Goal: Task Accomplishment & Management: Manage account settings

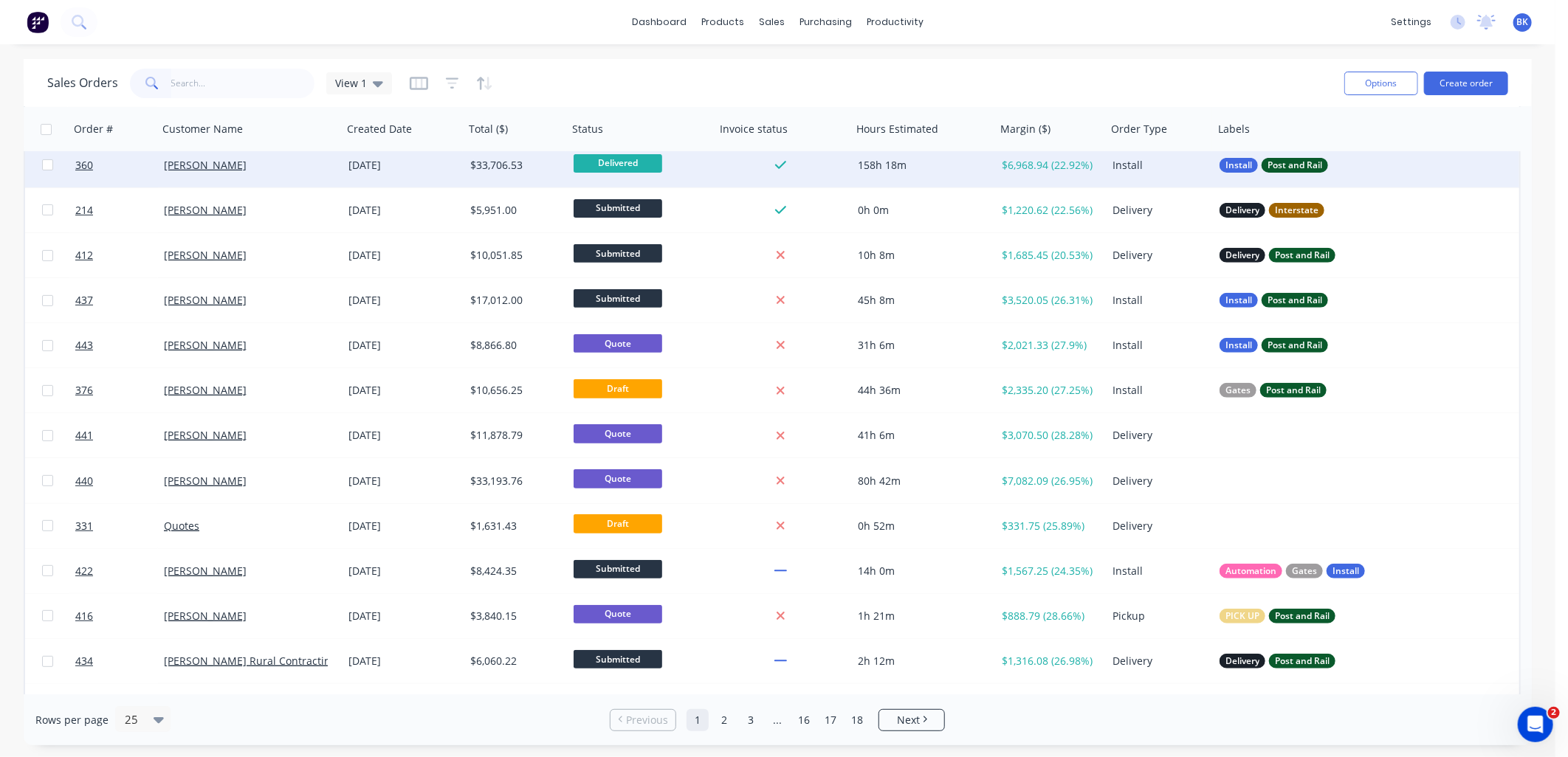
scroll to position [327, 0]
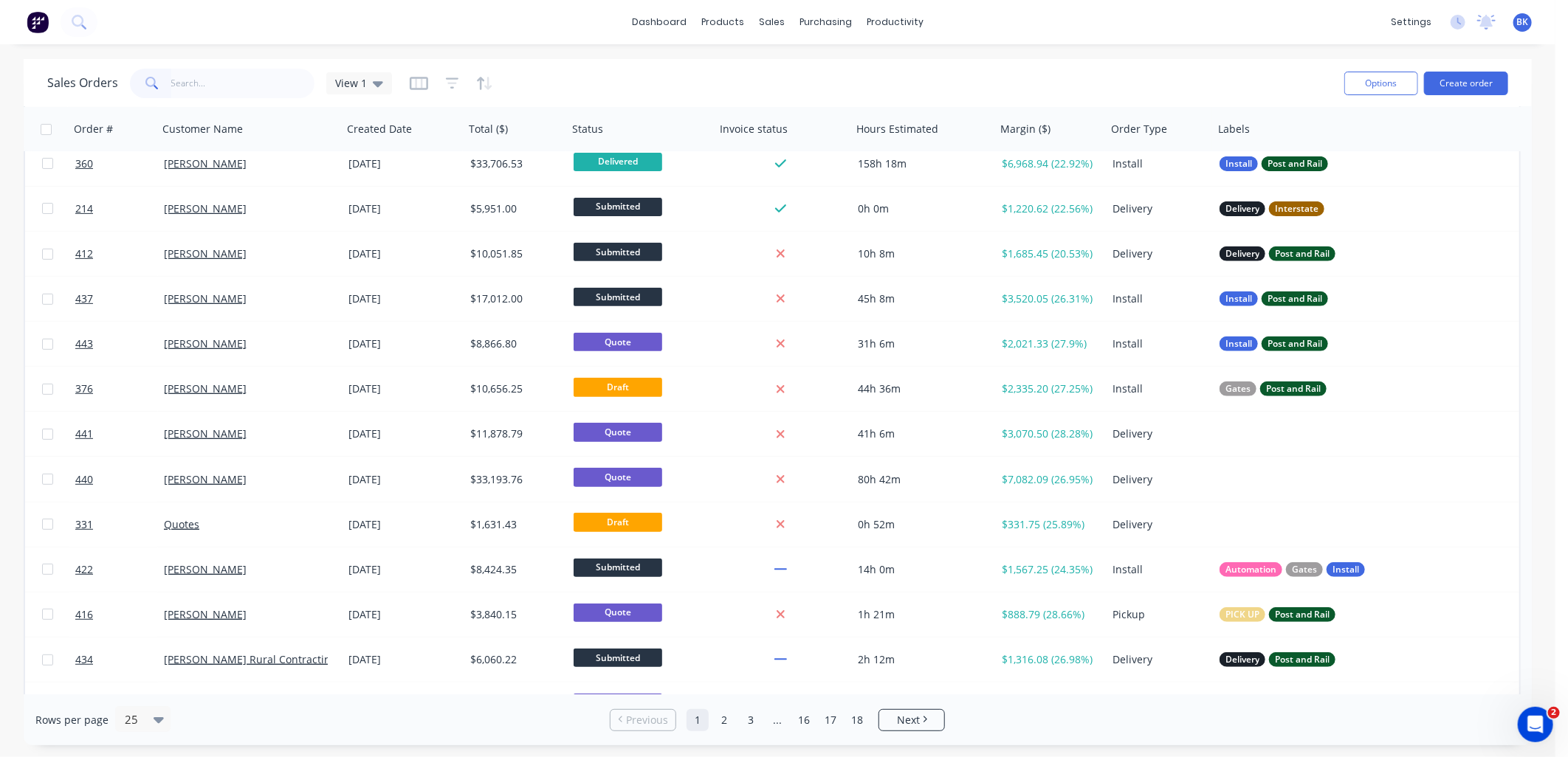
drag, startPoint x: 204, startPoint y: 79, endPoint x: 217, endPoint y: 40, distance: 41.1
click at [204, 79] on input "text" at bounding box center [244, 83] width 144 height 30
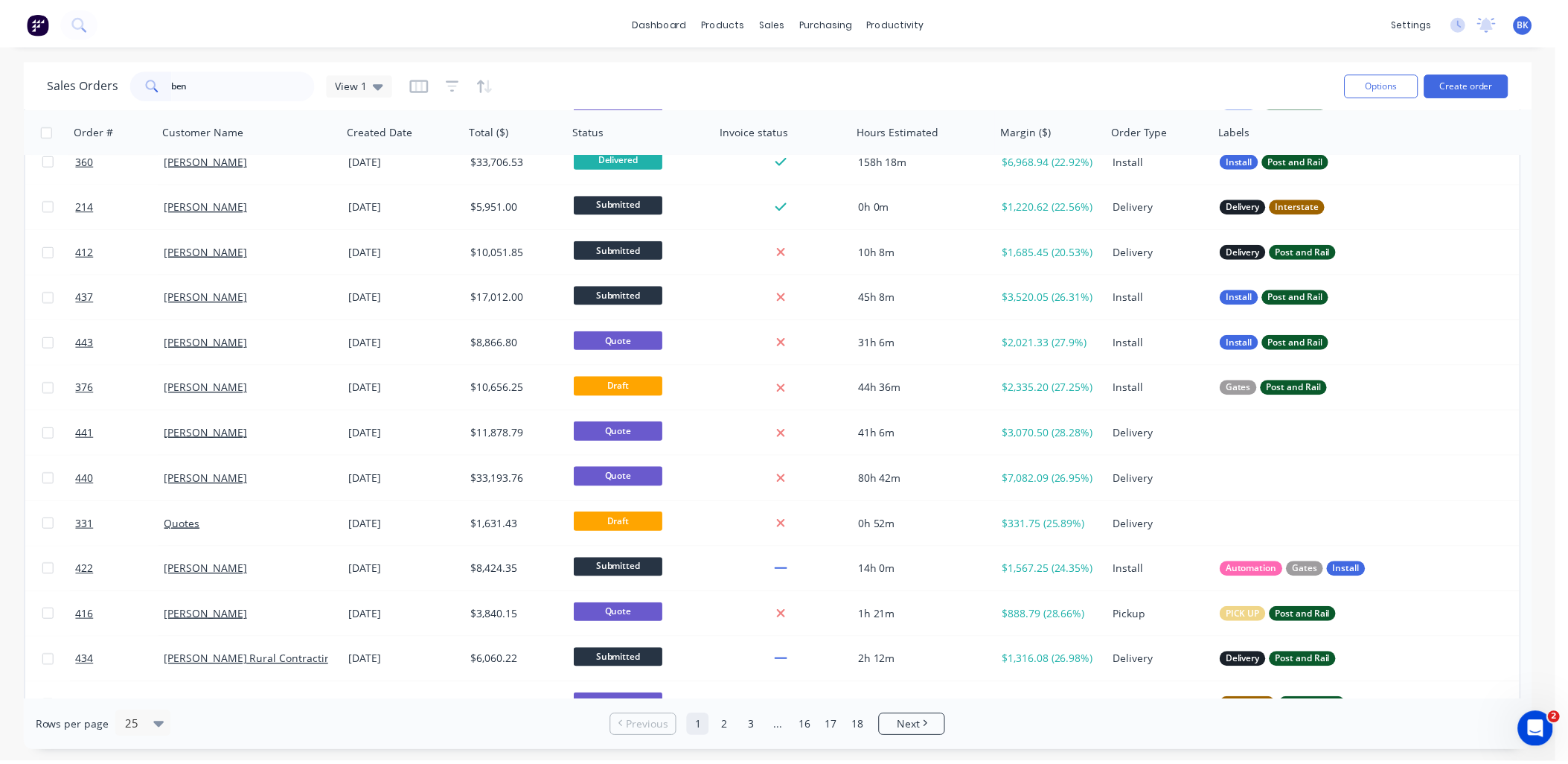
scroll to position [0, 0]
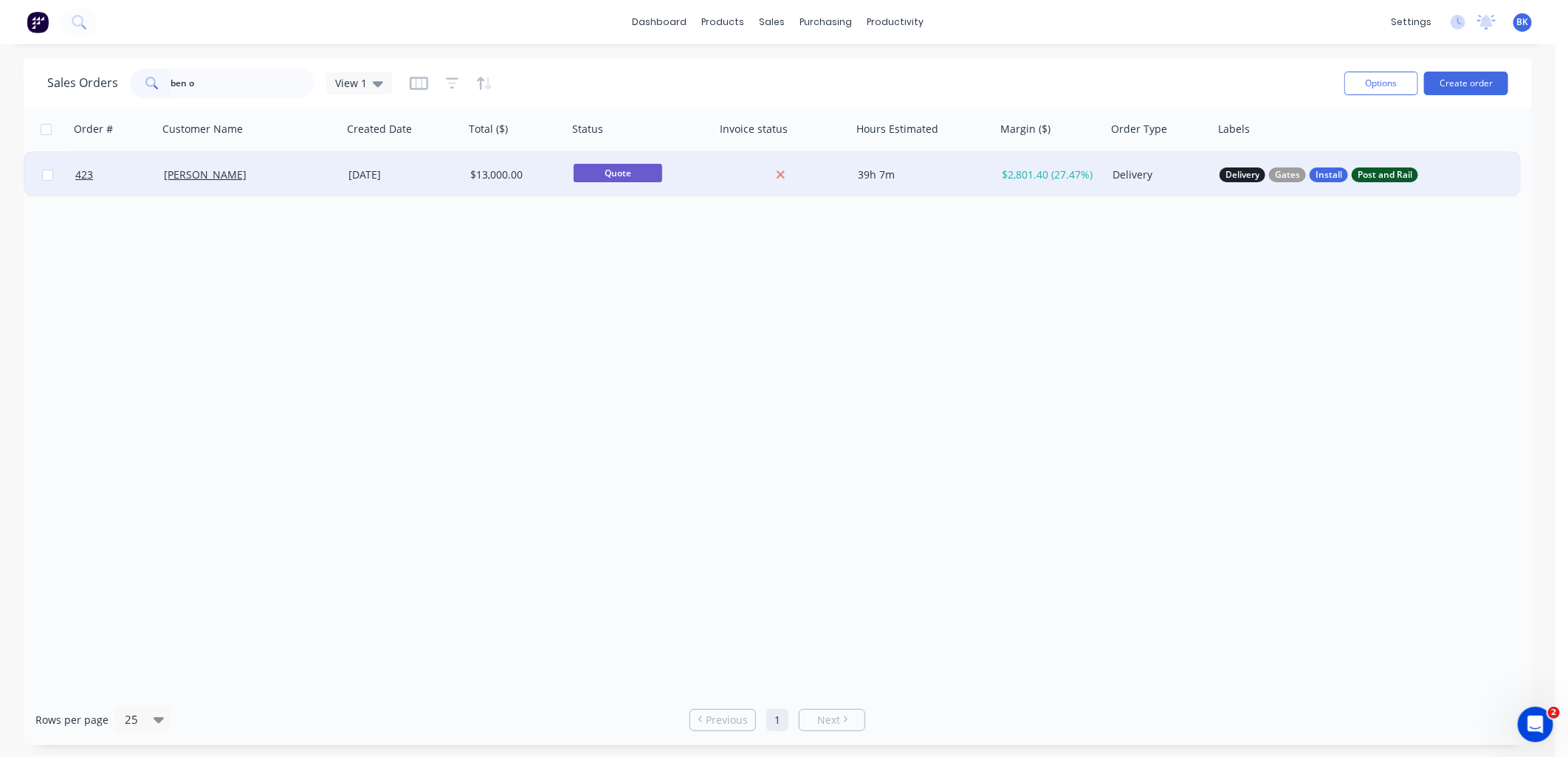
type input "ben o"
click at [242, 180] on div "[PERSON_NAME]" at bounding box center [245, 174] width 164 height 14
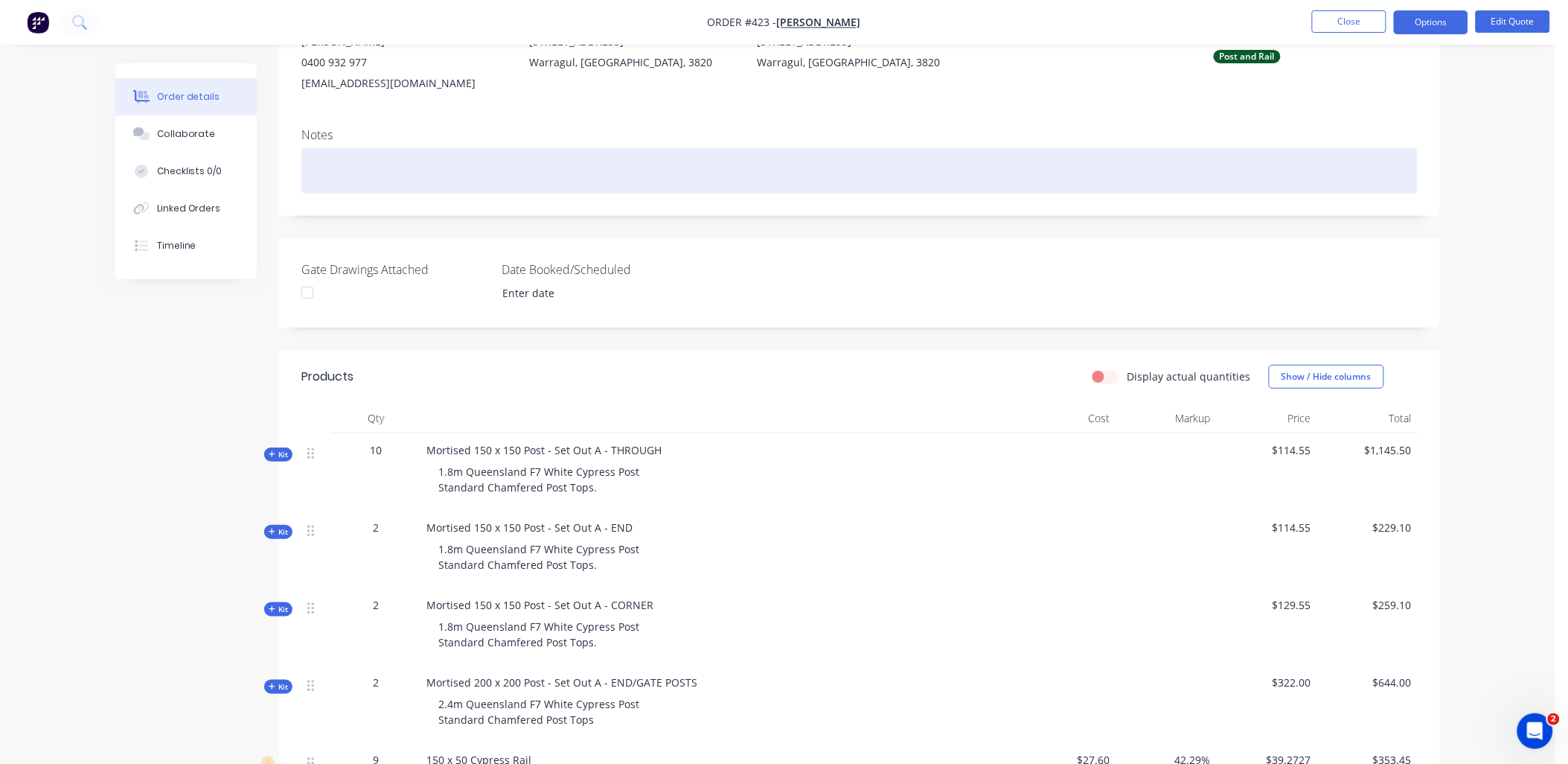
scroll to position [175, 0]
click at [342, 165] on div at bounding box center [860, 171] width 1116 height 45
click at [314, 174] on div at bounding box center [860, 171] width 1116 height 45
click at [322, 173] on div at bounding box center [860, 171] width 1116 height 45
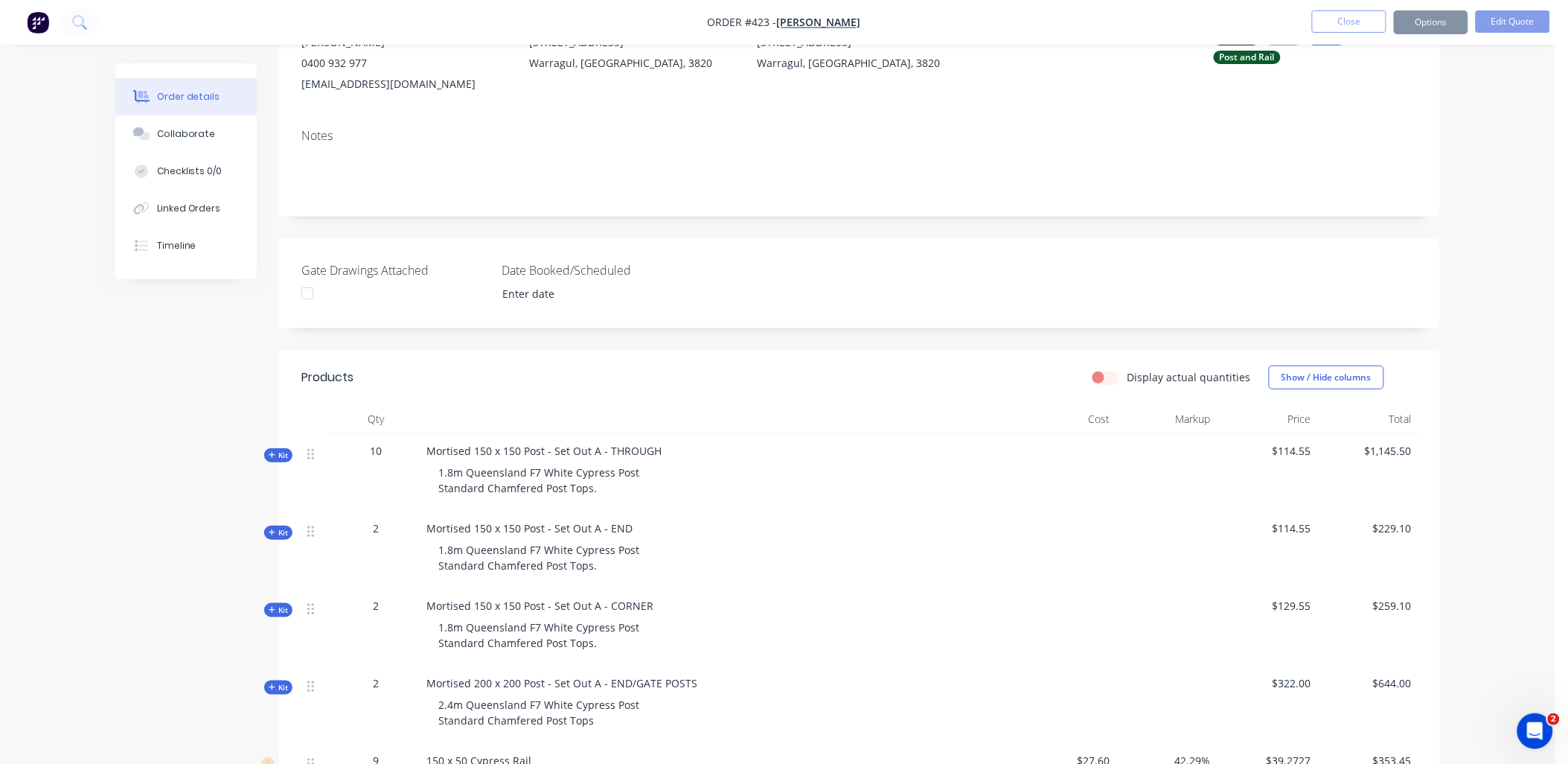
click at [283, 169] on div "Notes" at bounding box center [859, 167] width 1160 height 100
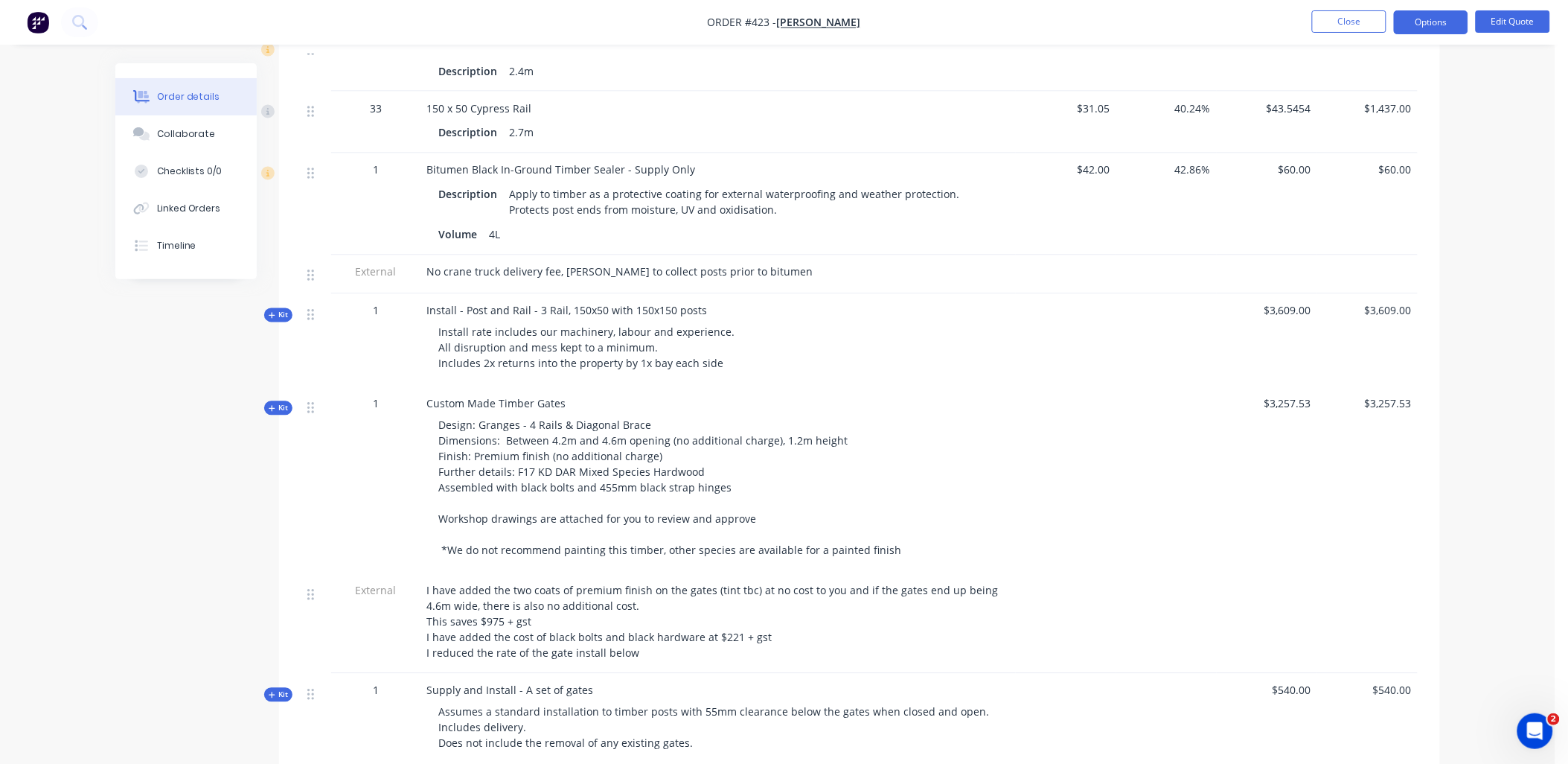
scroll to position [888, 0]
click at [197, 132] on div "Collaborate" at bounding box center [186, 133] width 59 height 14
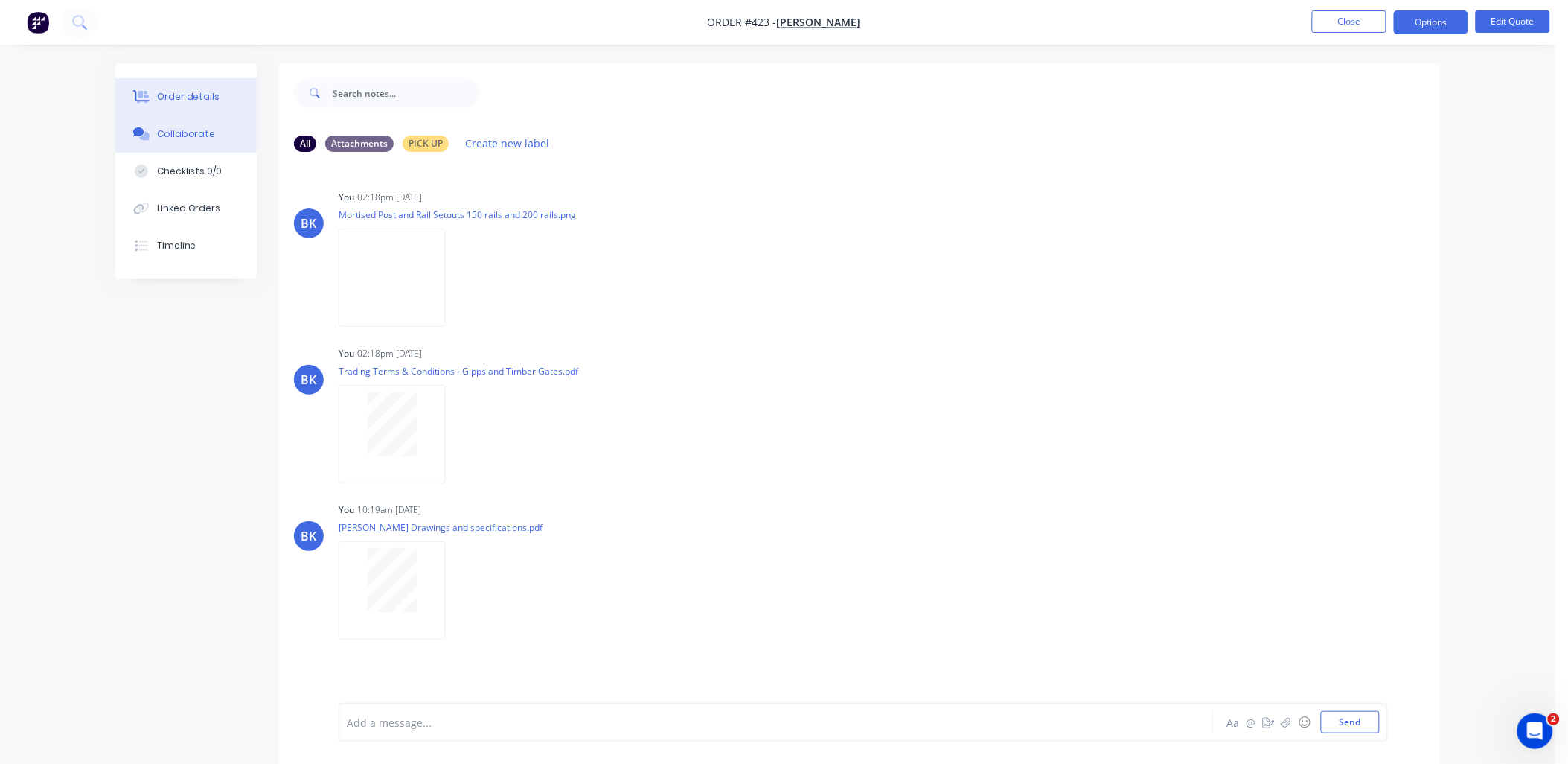
click at [178, 98] on div "Order details" at bounding box center [188, 96] width 63 height 14
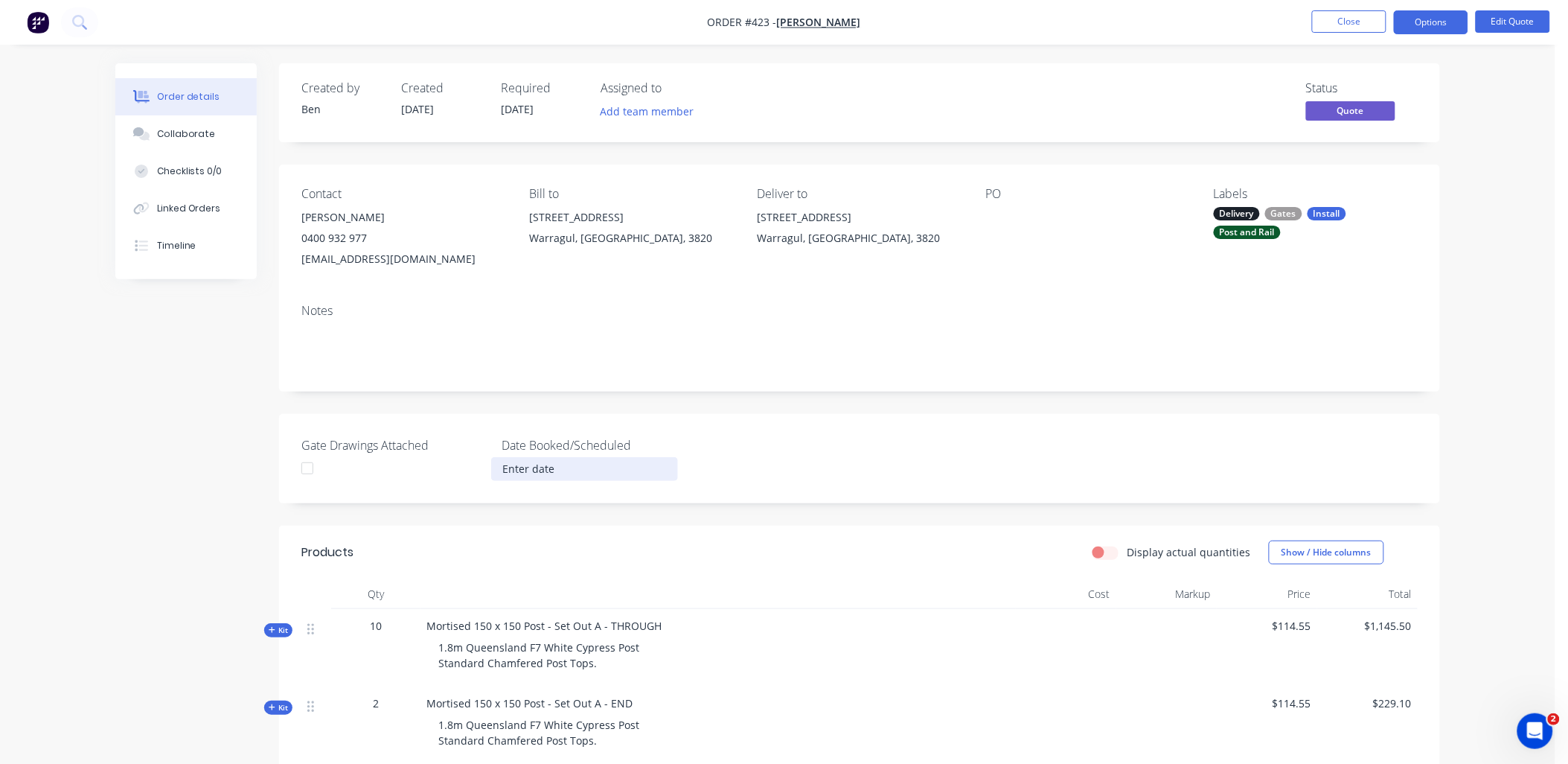
click at [532, 468] on input at bounding box center [584, 469] width 186 height 23
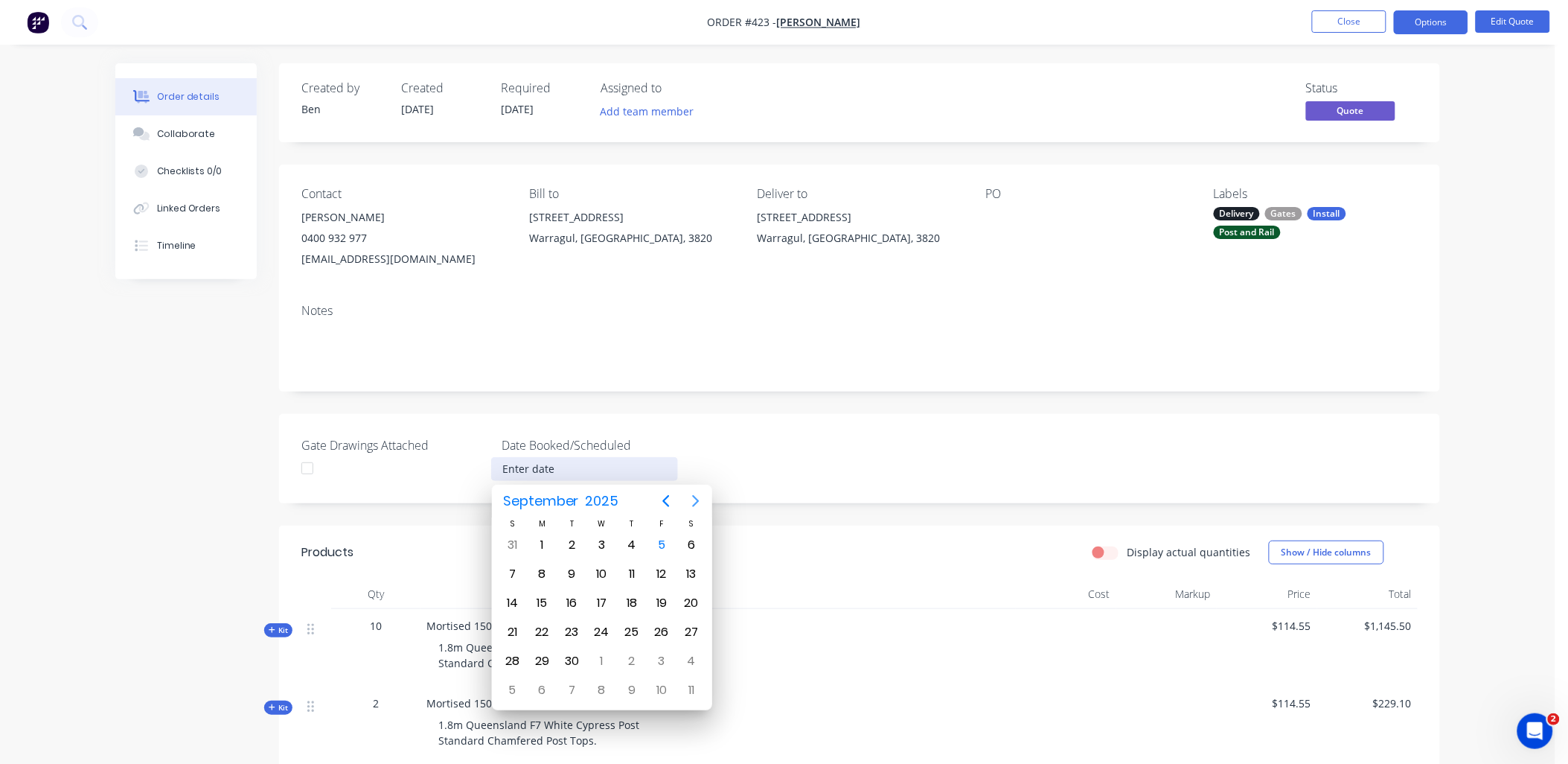
click at [687, 503] on icon "Next page" at bounding box center [696, 501] width 18 height 18
click at [547, 623] on div "20" at bounding box center [542, 632] width 23 height 23
type input "20 October 2025"
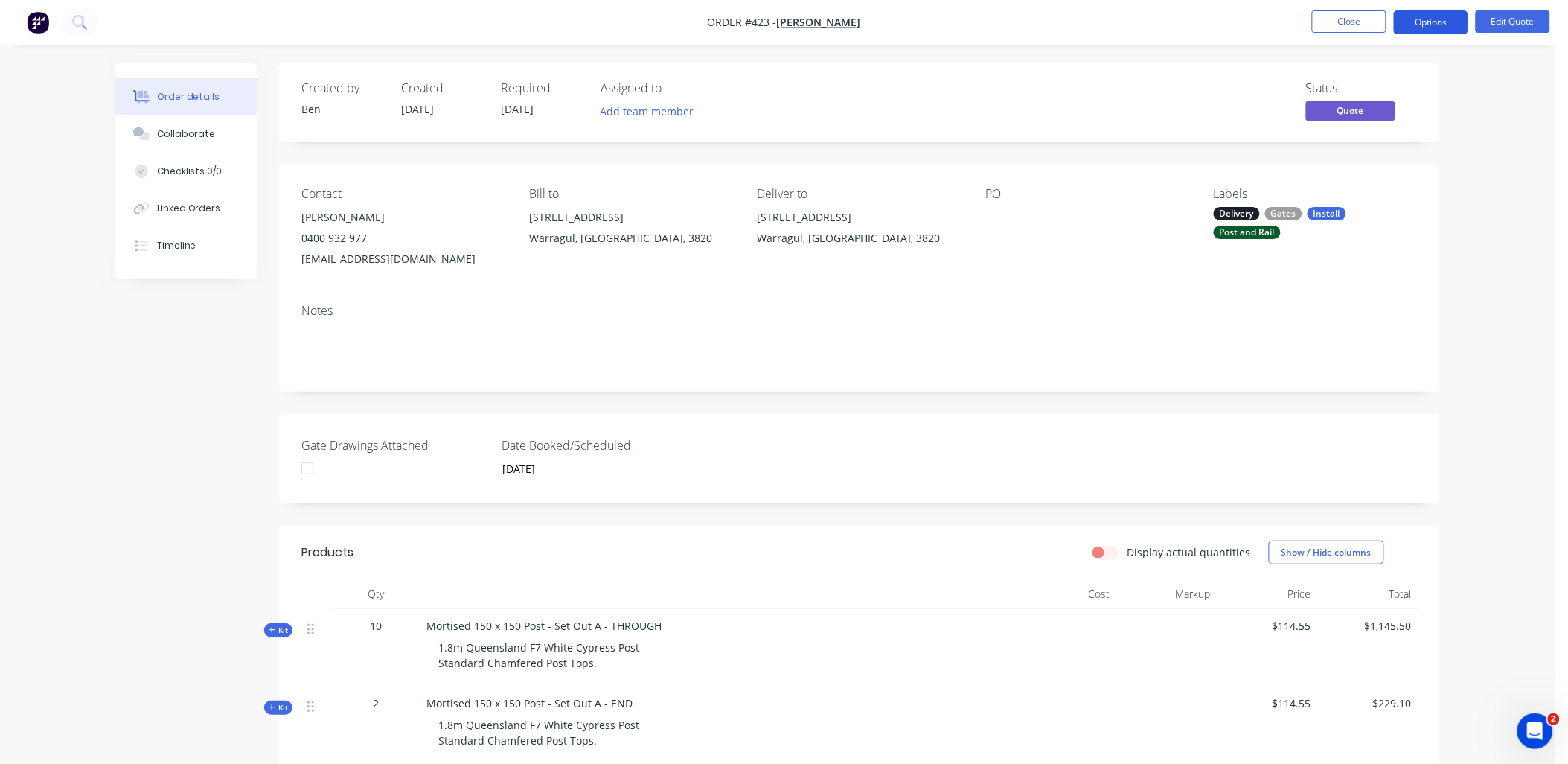
click at [1441, 31] on button "Options" at bounding box center [1430, 22] width 74 height 24
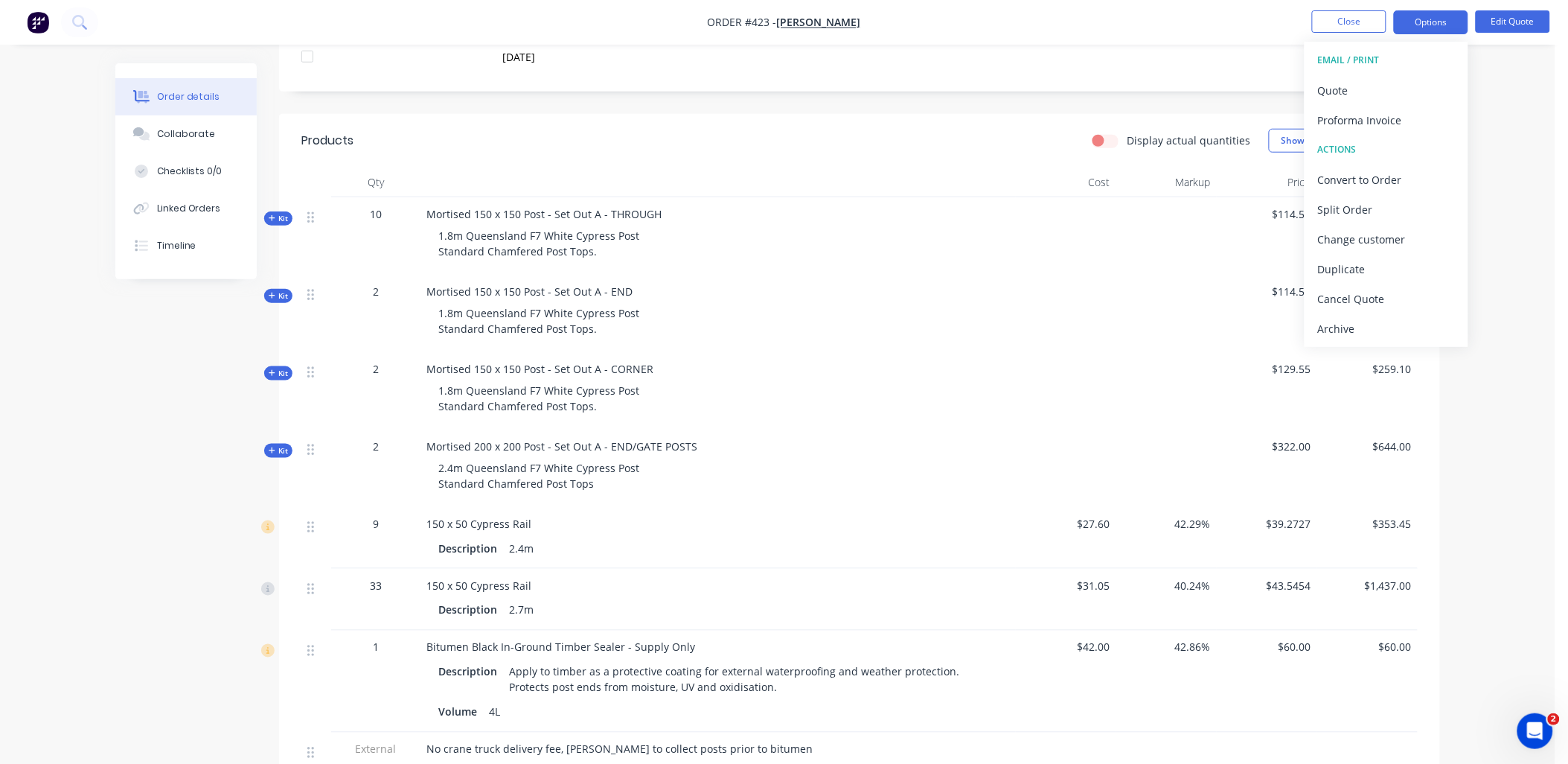
scroll to position [412, 0]
click at [1375, 179] on div "Convert to Order" at bounding box center [1386, 179] width 137 height 22
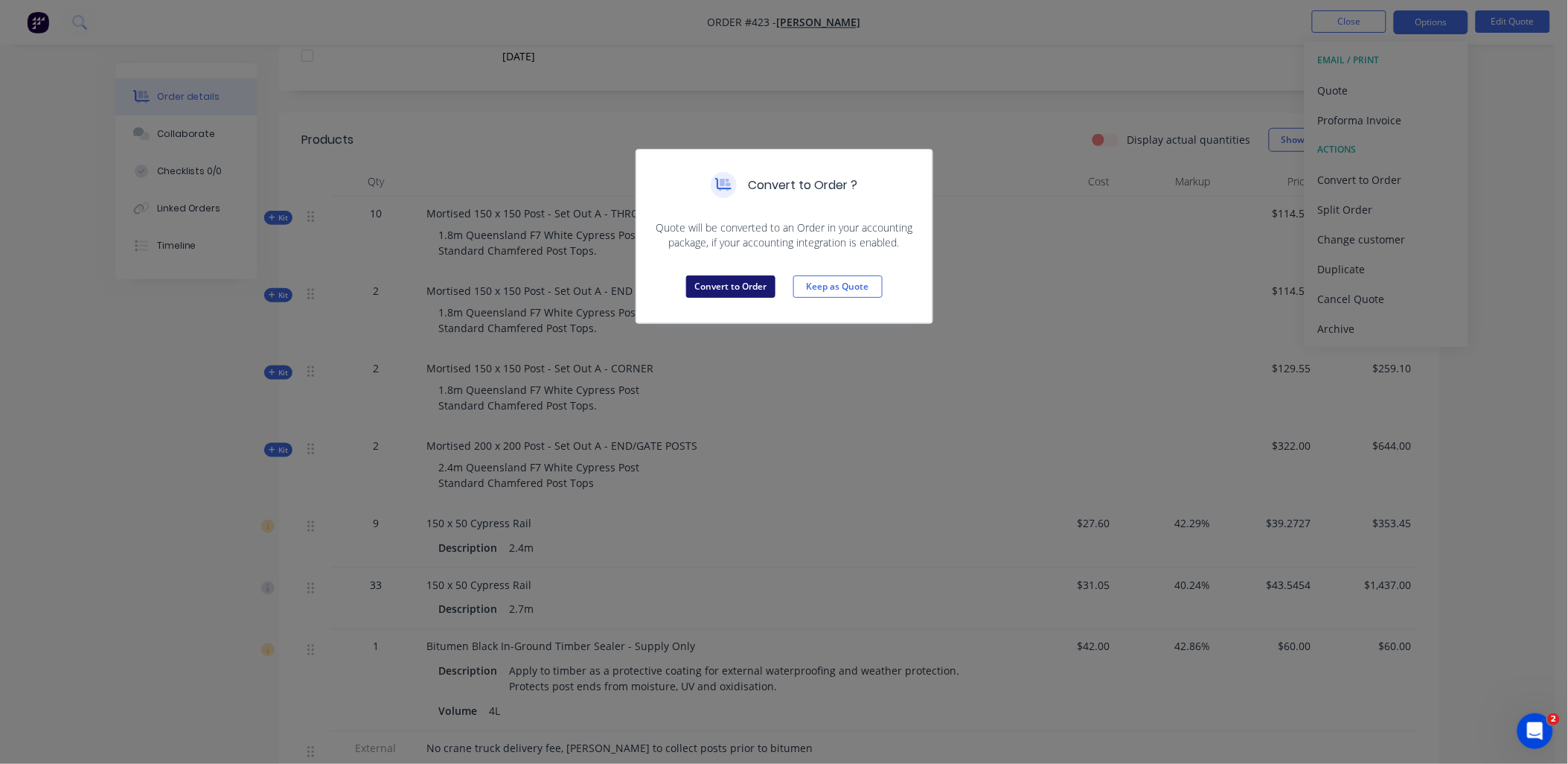
click at [739, 285] on button "Convert to Order" at bounding box center [730, 286] width 90 height 23
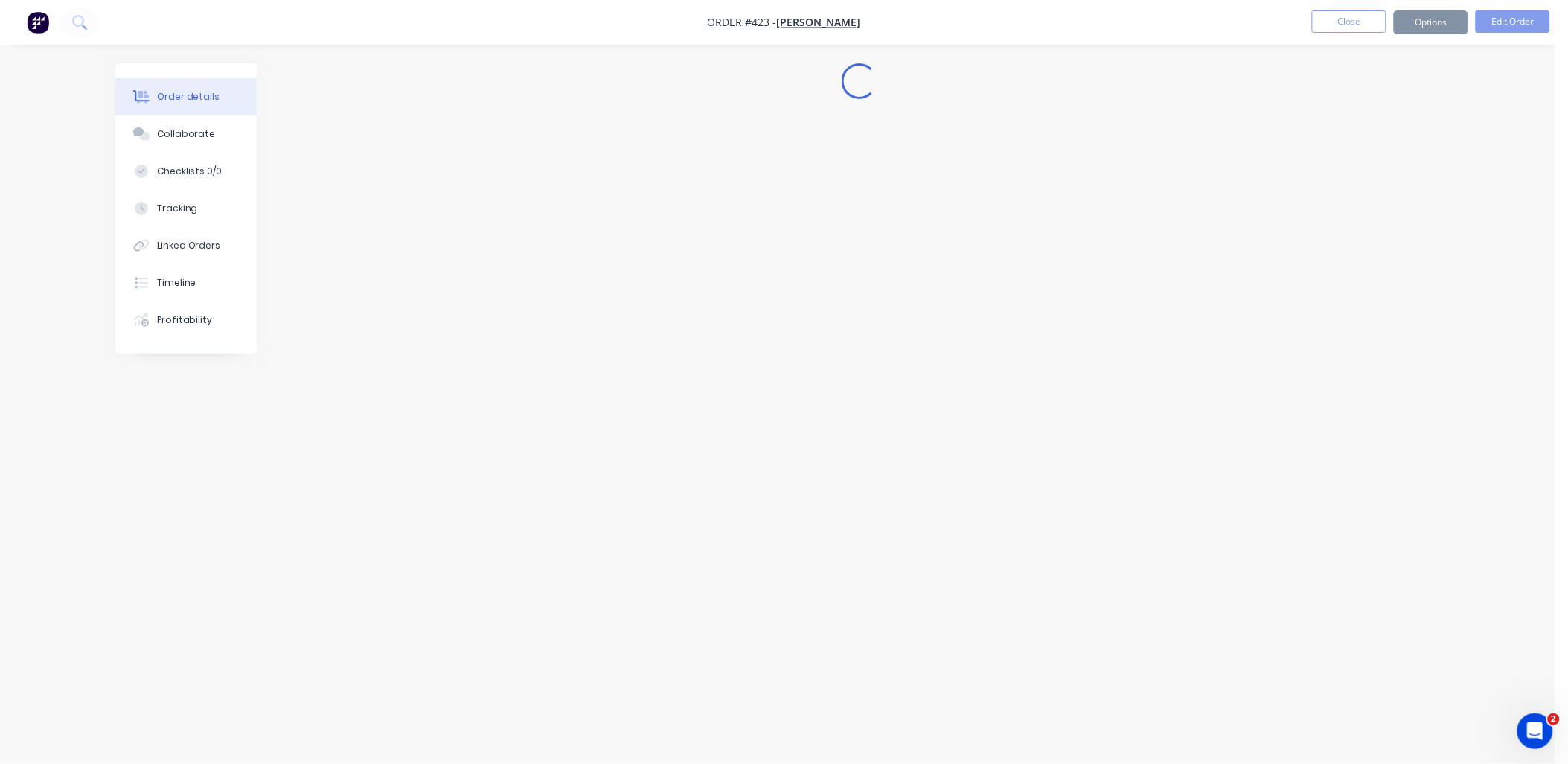
scroll to position [0, 0]
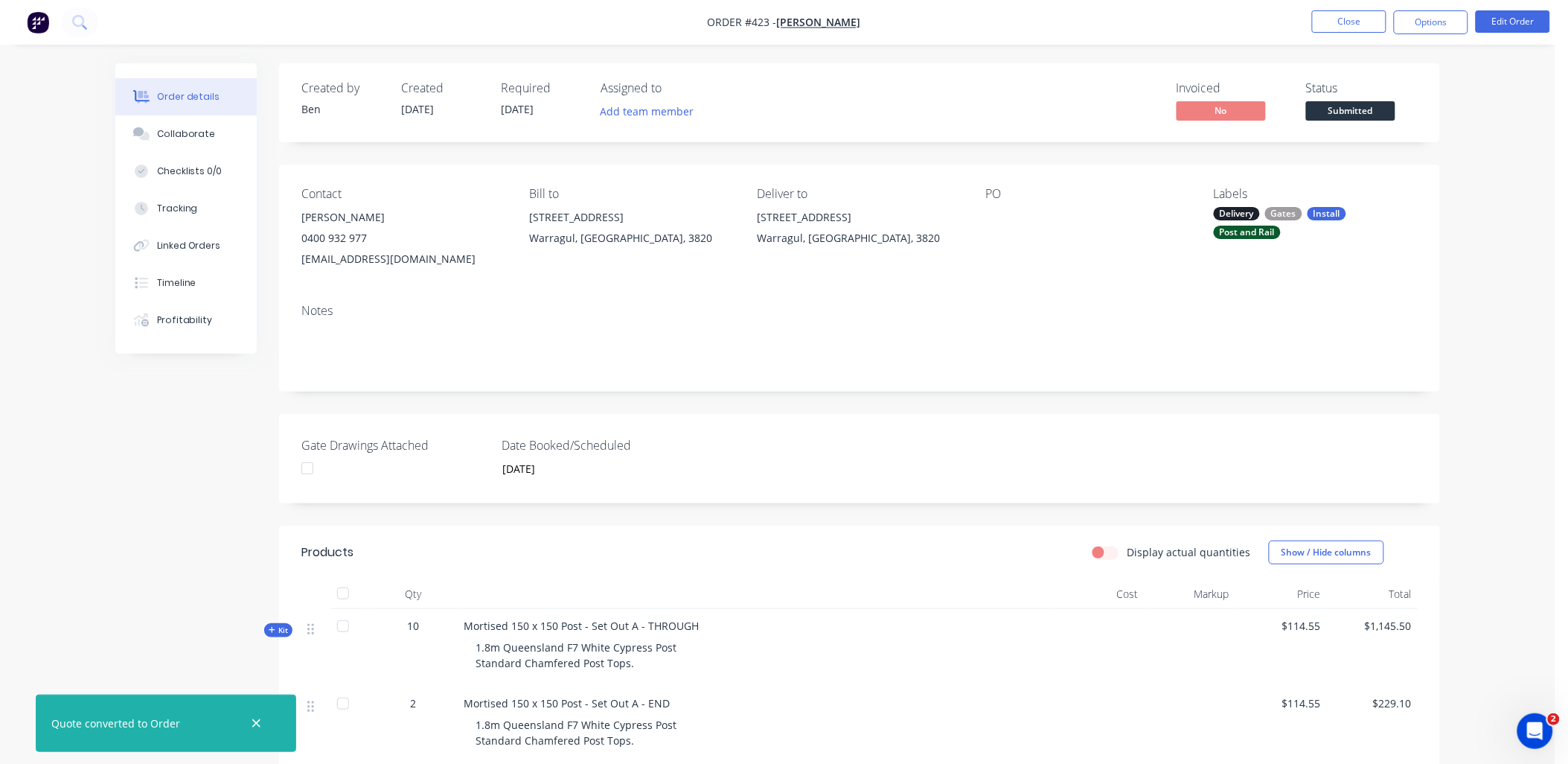
click at [305, 471] on div at bounding box center [307, 468] width 30 height 30
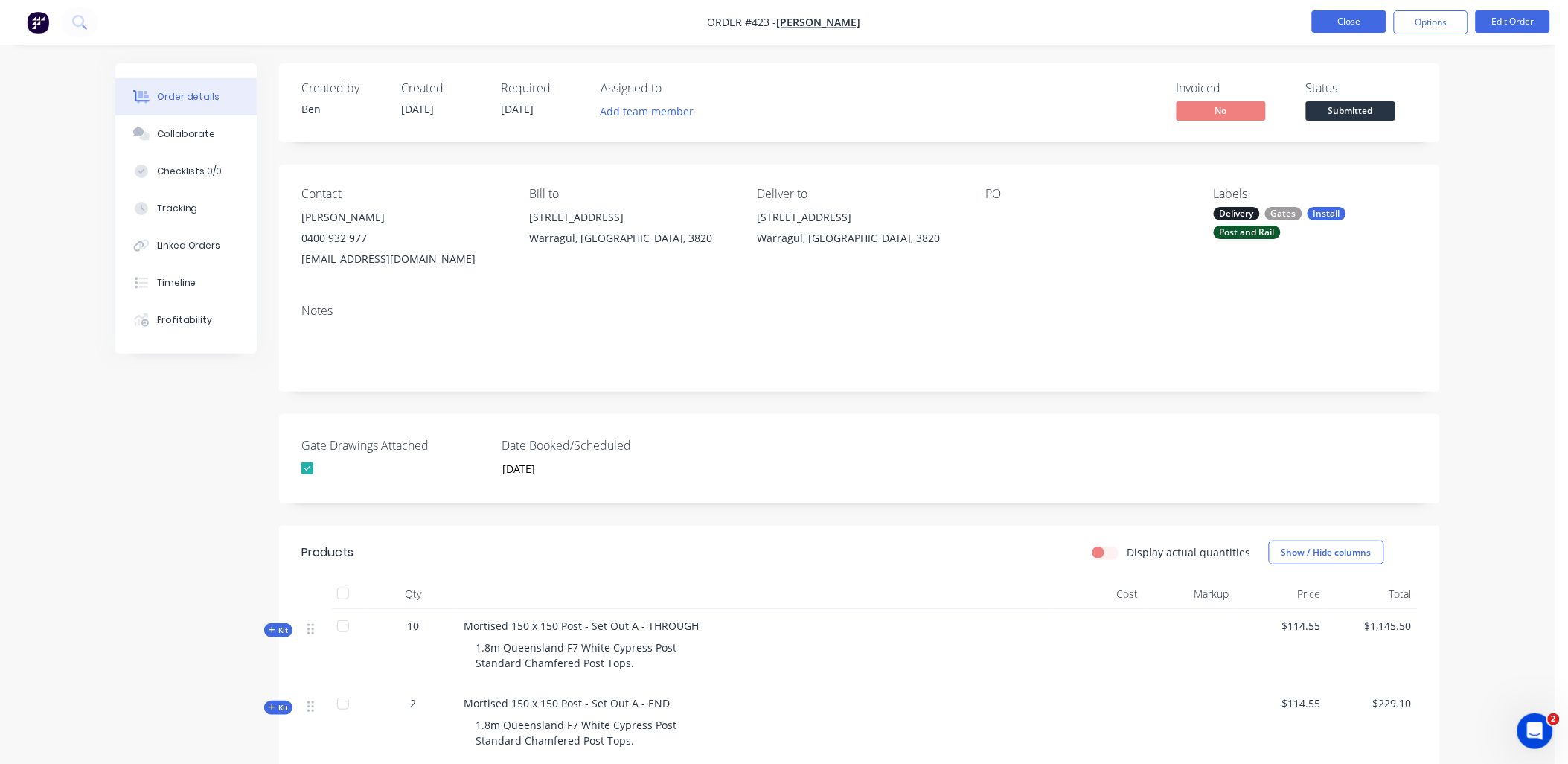
click at [1352, 24] on button "Close" at bounding box center [1349, 21] width 74 height 23
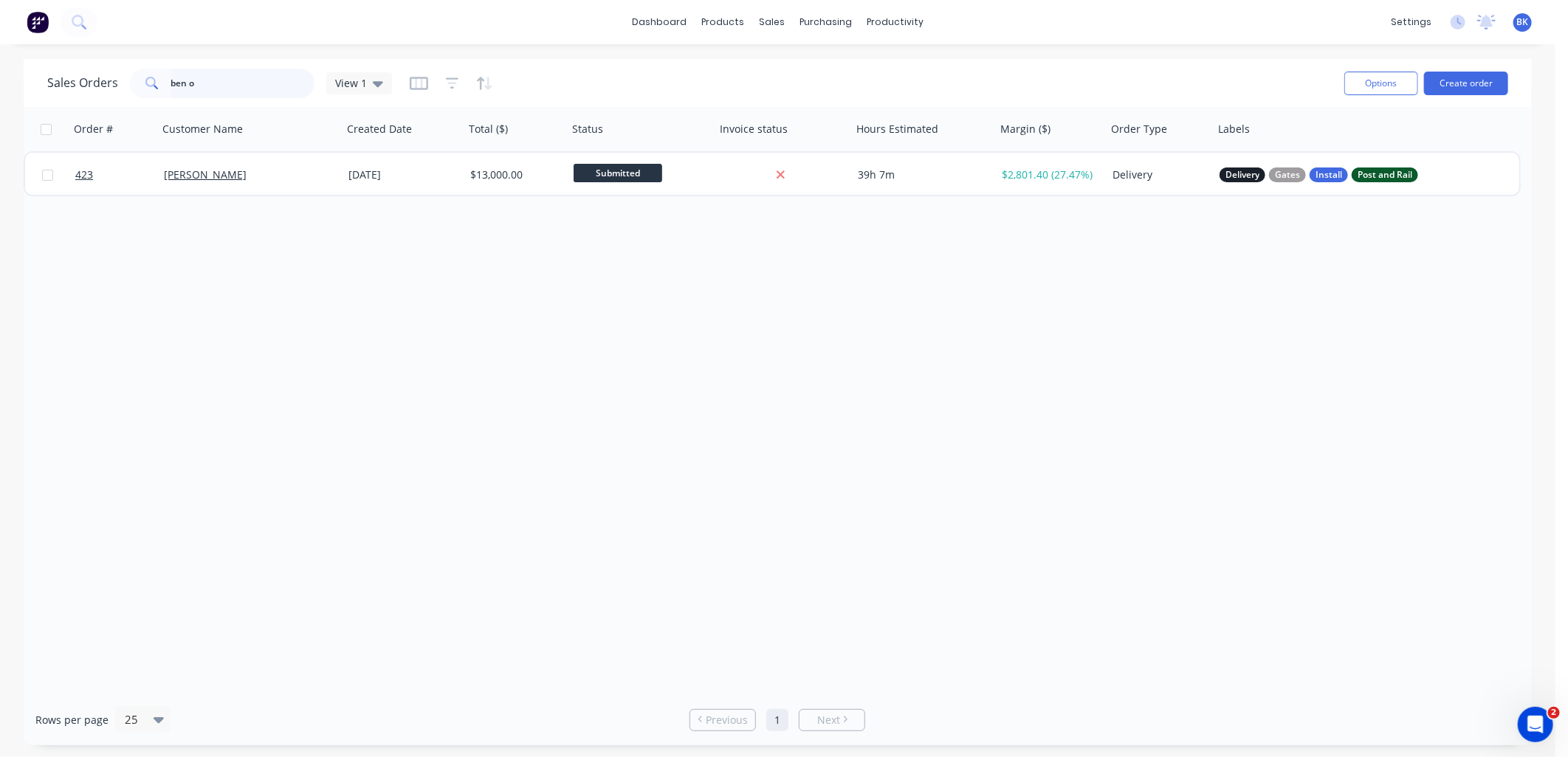
click at [222, 89] on input "ben o" at bounding box center [244, 83] width 144 height 30
click at [223, 89] on input "ben o" at bounding box center [244, 83] width 144 height 30
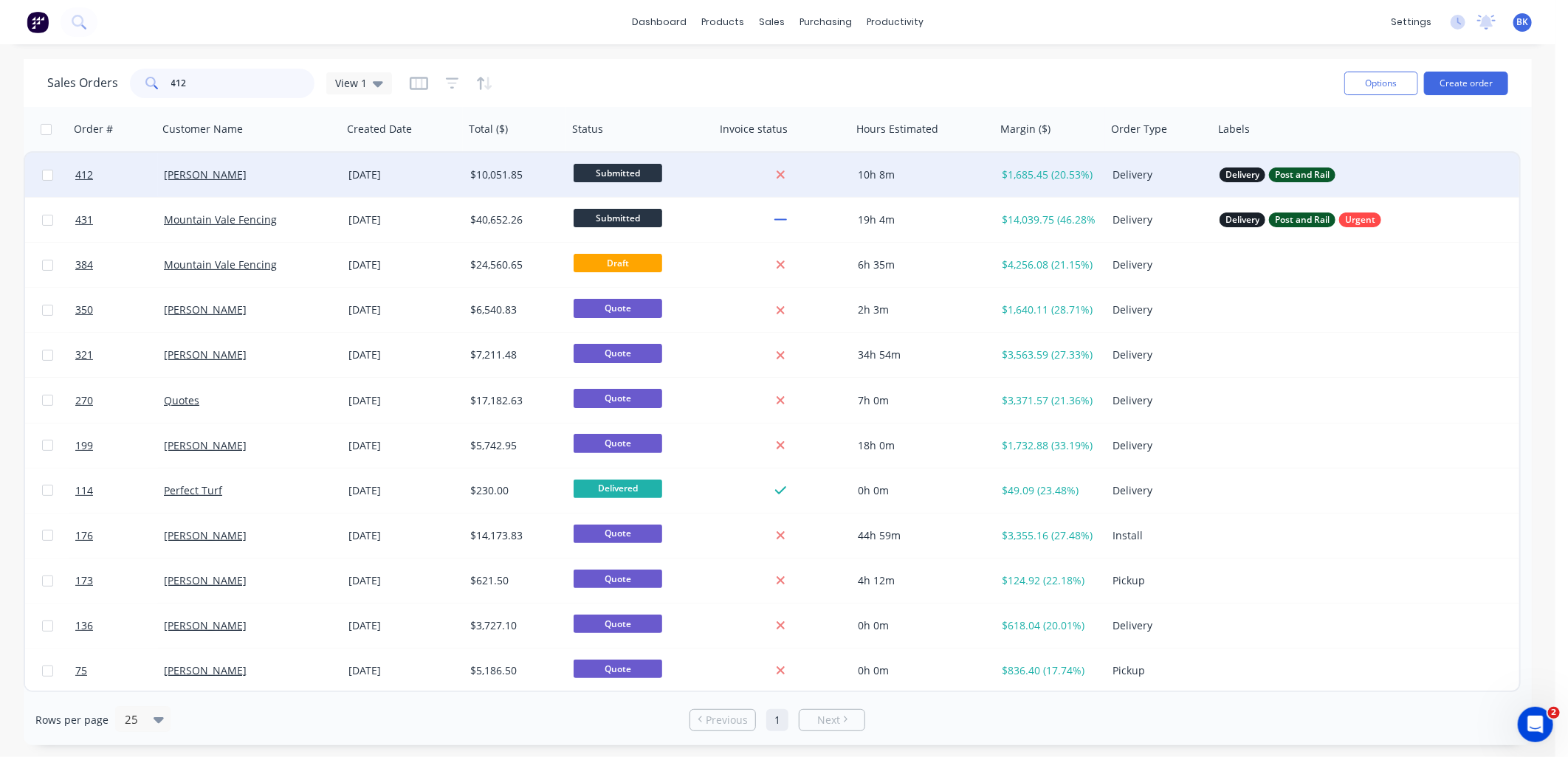
type input "412"
click at [270, 175] on div "[PERSON_NAME]" at bounding box center [245, 174] width 164 height 14
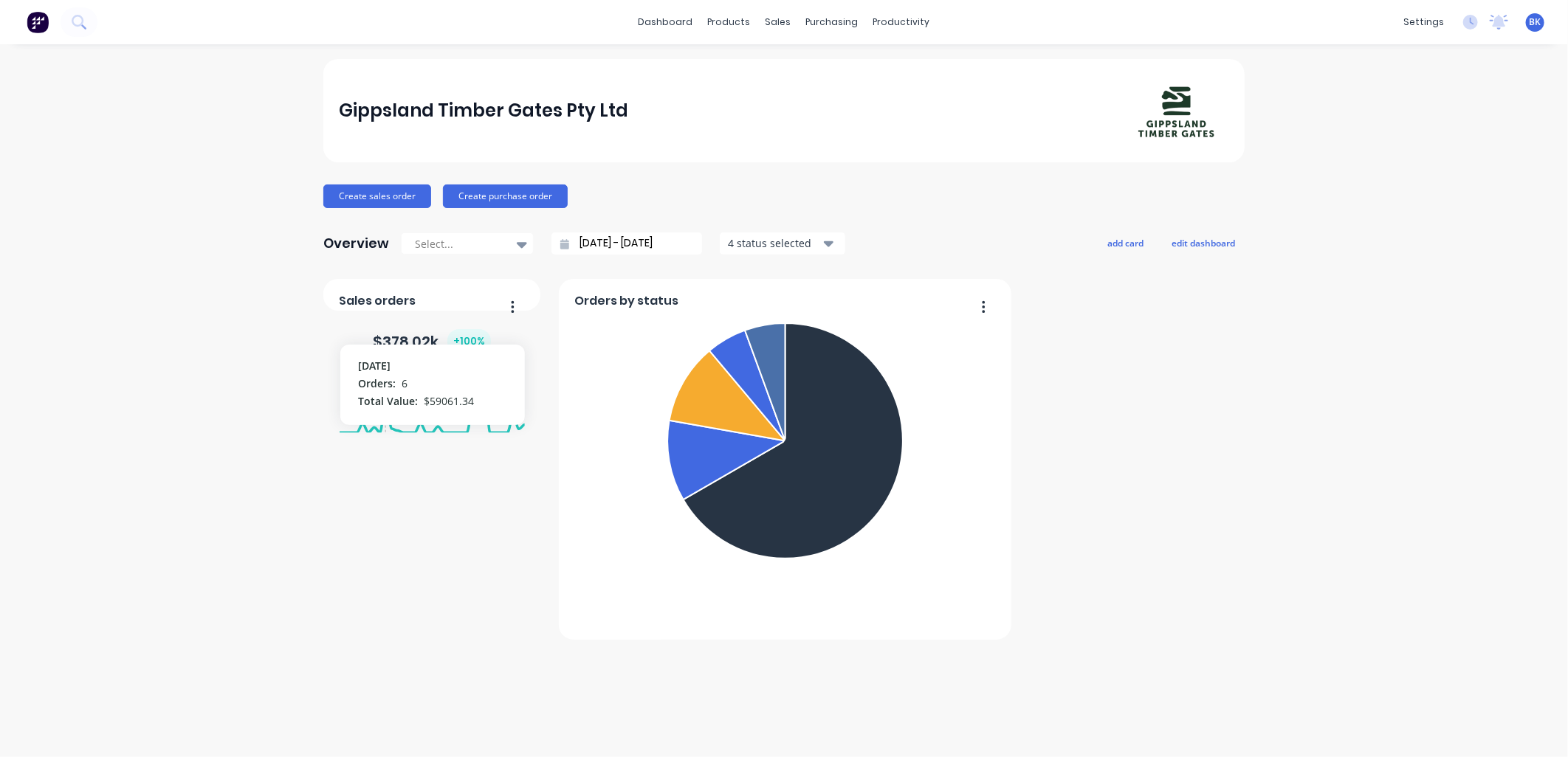
click at [384, 402] on foreignobject at bounding box center [432, 402] width 185 height 63
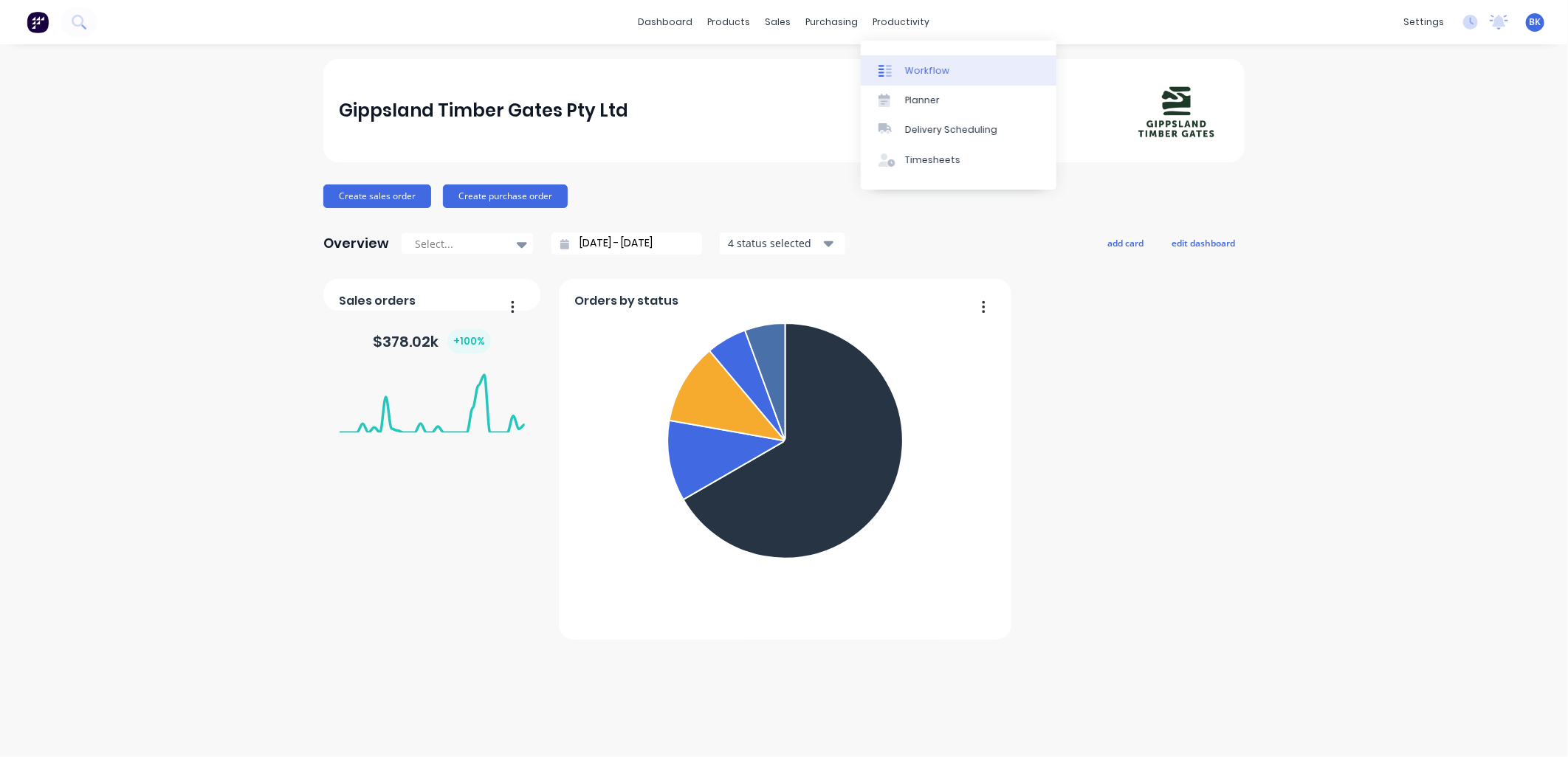
click at [921, 68] on div "Workflow" at bounding box center [926, 70] width 44 height 13
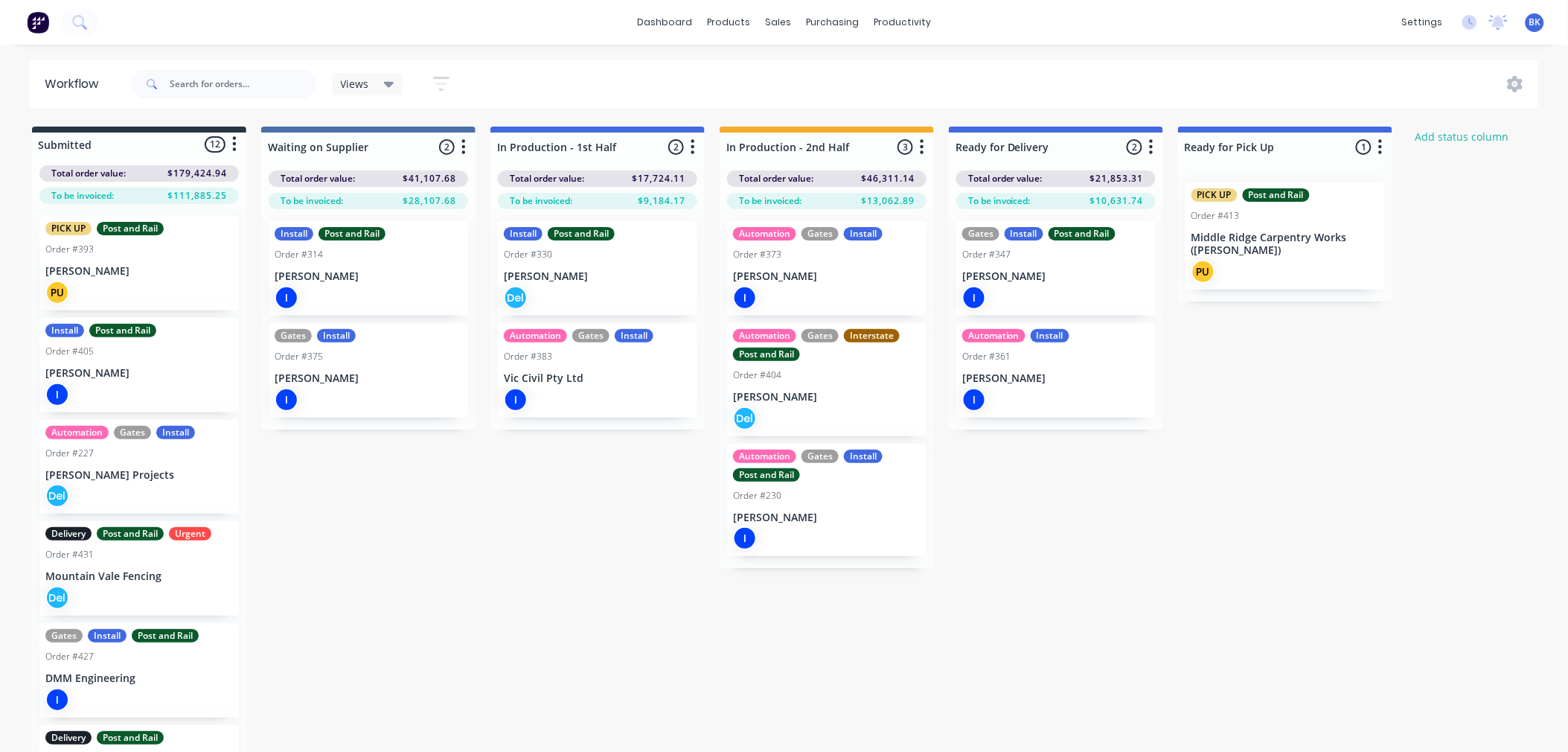
click at [1387, 152] on button "button" at bounding box center [1380, 148] width 18 height 18
click at [1220, 244] on p "Middle Ridge Carpentry Works ([PERSON_NAME])" at bounding box center [1284, 244] width 188 height 25
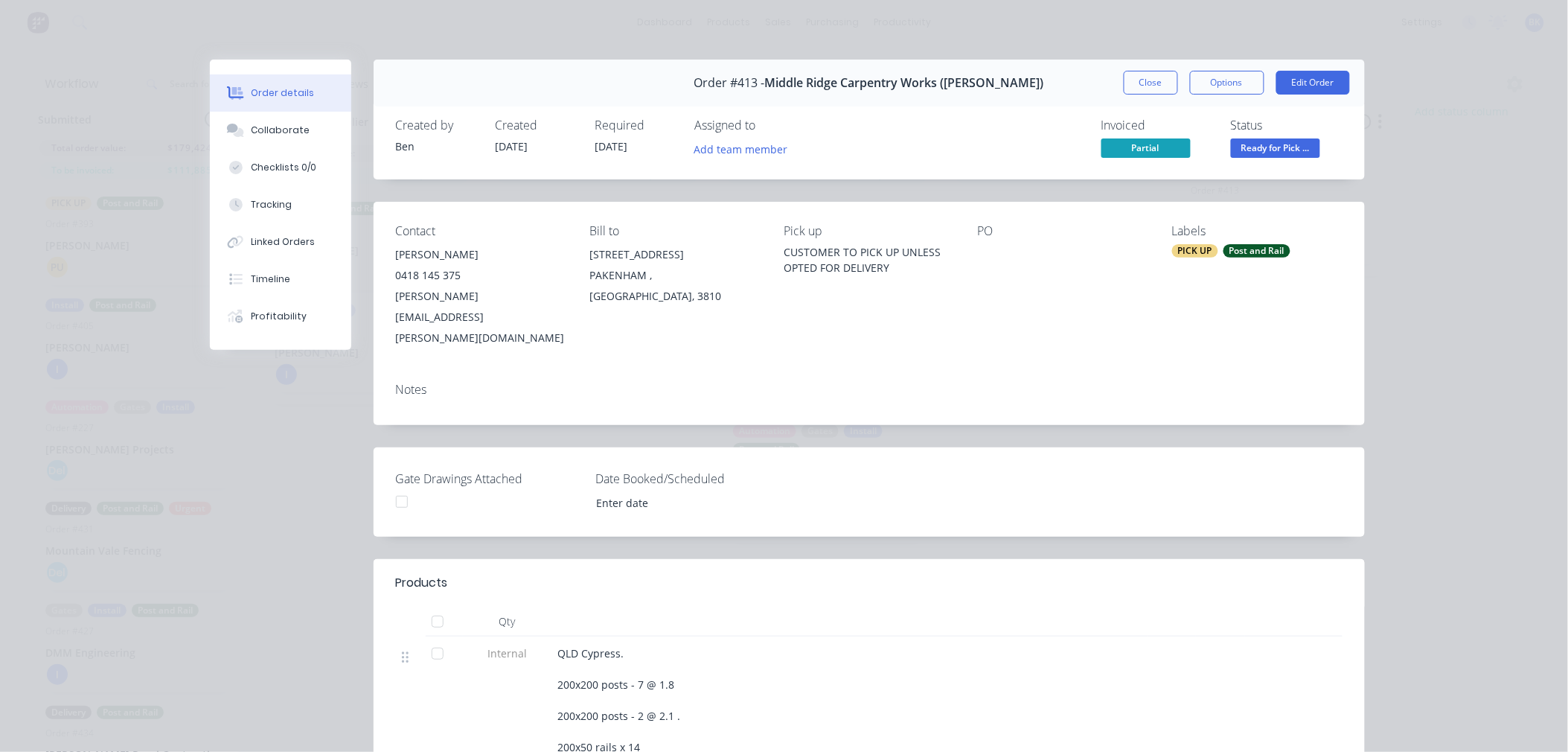
scroll to position [31, 0]
click at [1150, 72] on button "Close" at bounding box center [1150, 82] width 54 height 24
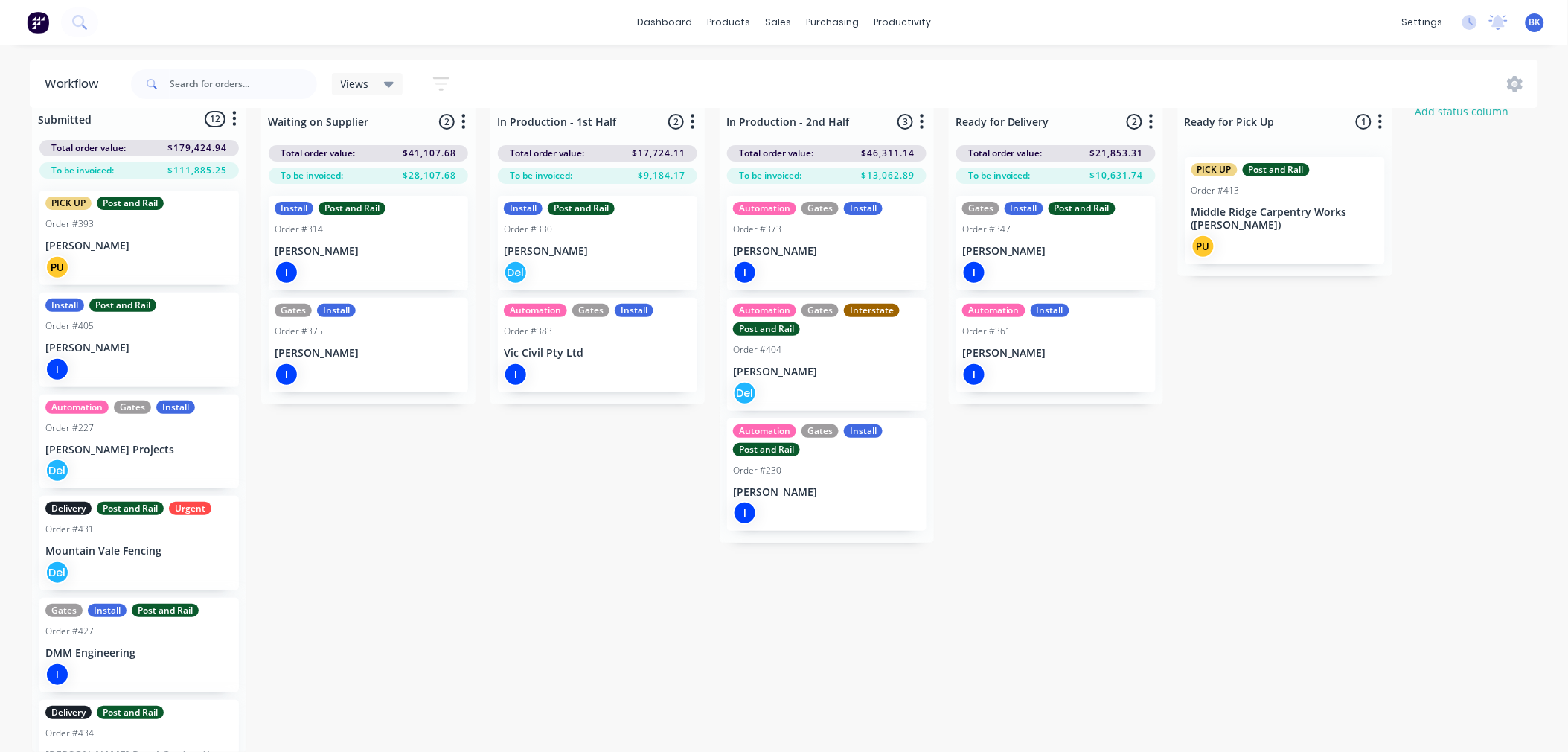
click at [1252, 209] on p "Middle Ridge Carpentry Works ([PERSON_NAME])" at bounding box center [1284, 219] width 188 height 25
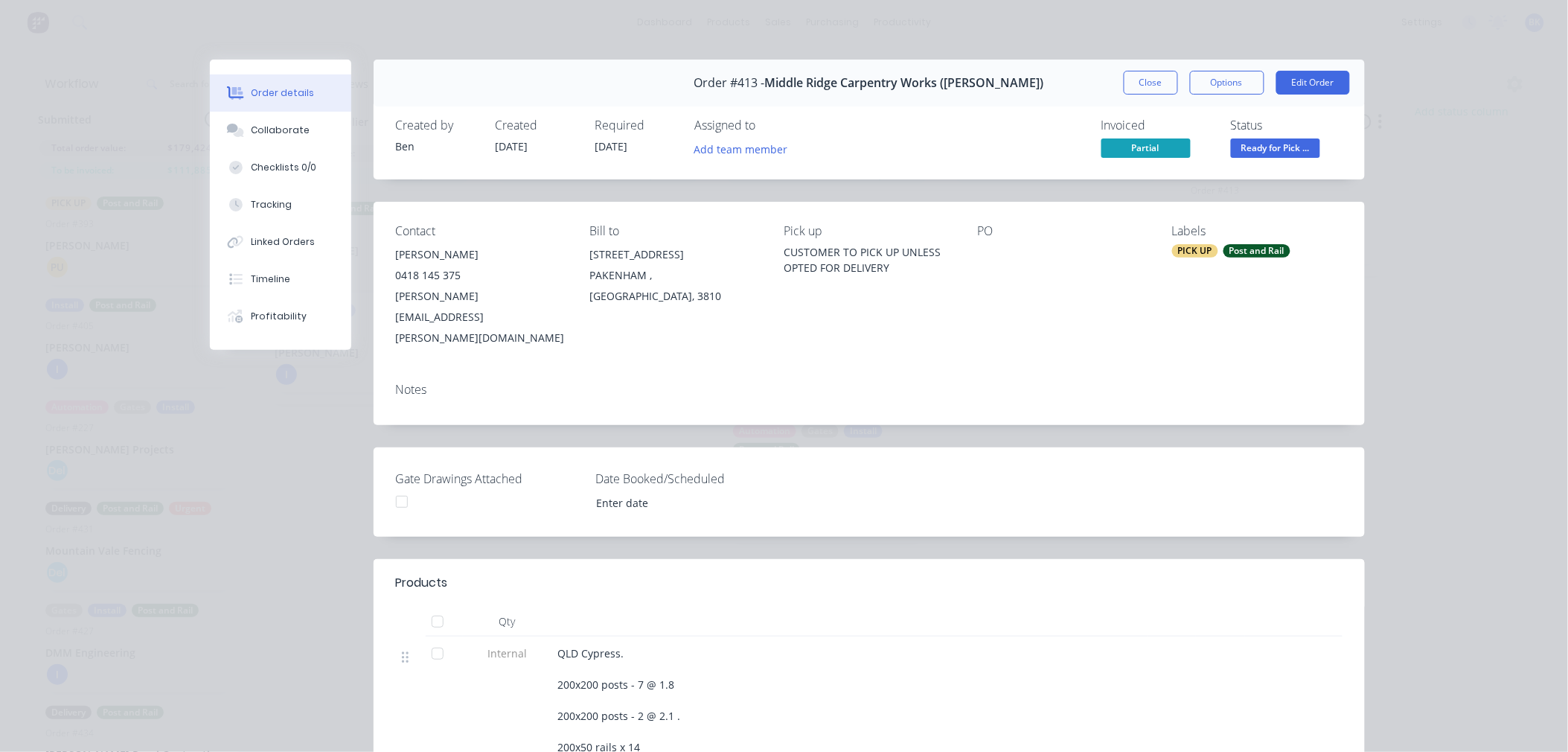
click at [1118, 145] on span "Partial" at bounding box center [1146, 148] width 90 height 19
click at [1135, 86] on button "Close" at bounding box center [1150, 82] width 54 height 24
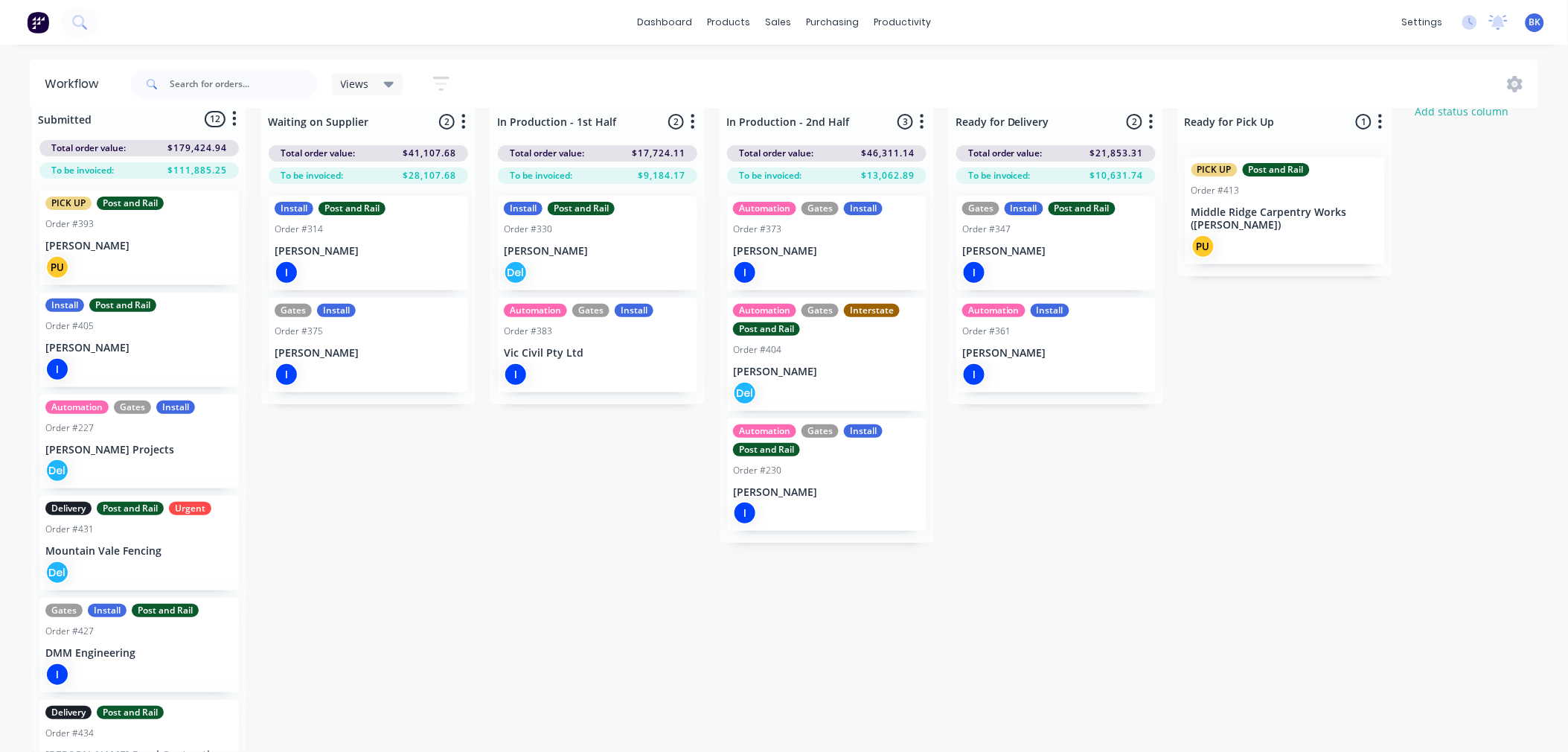
click at [1380, 114] on icon "button" at bounding box center [1380, 121] width 4 height 14
click at [1343, 167] on button "Notifications" at bounding box center [1314, 178] width 149 height 24
click at [1338, 195] on button "Summaries" at bounding box center [1314, 202] width 149 height 24
click at [1443, 202] on label at bounding box center [1443, 202] width 0 height 0
click at [1410, 202] on input "checkbox" at bounding box center [1413, 209] width 12 height 14
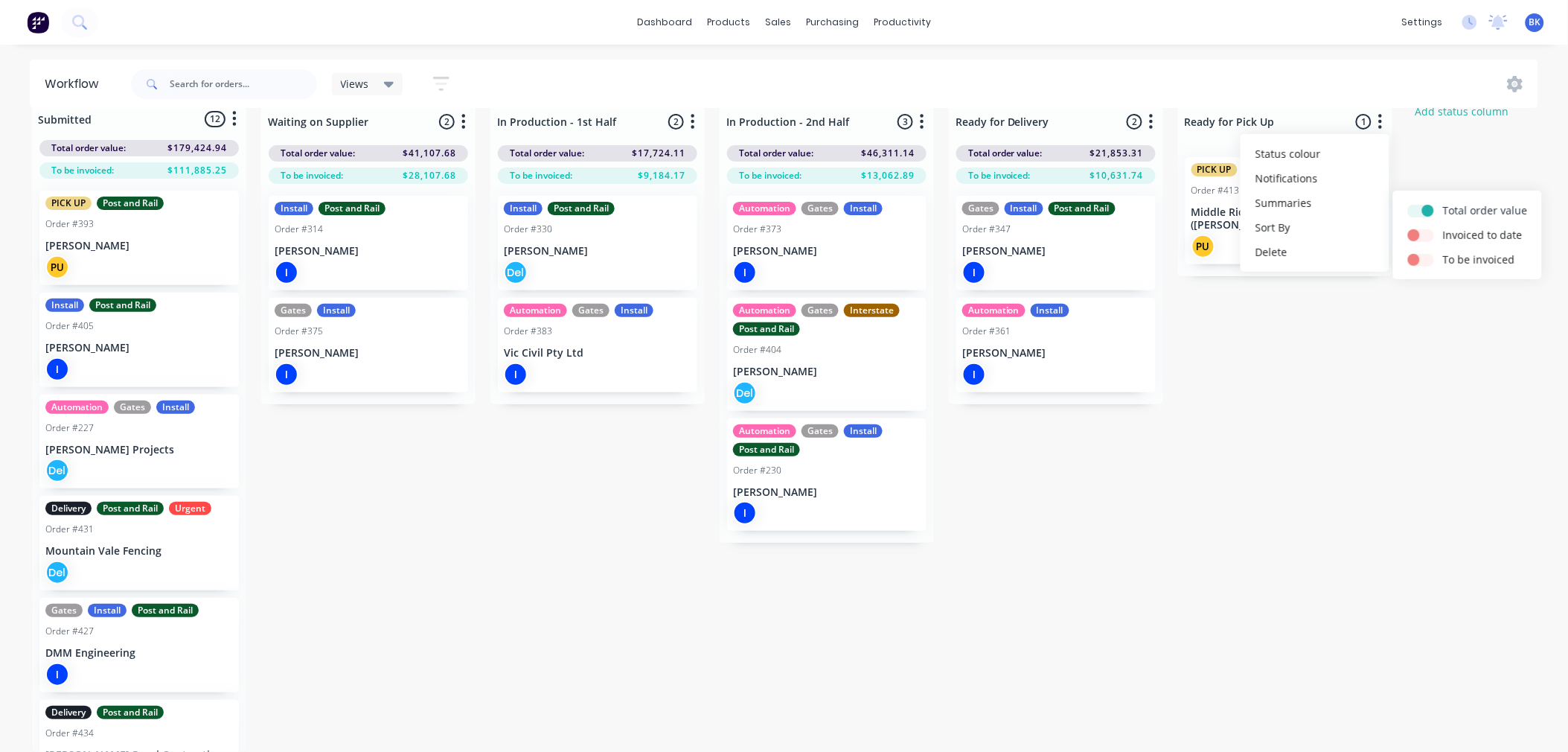
checkbox input "true"
click at [1423, 158] on div "Submitted 12 Status colour #273444 hex #273444 Save Cancel Summaries Total orde…" at bounding box center [906, 427] width 1834 height 651
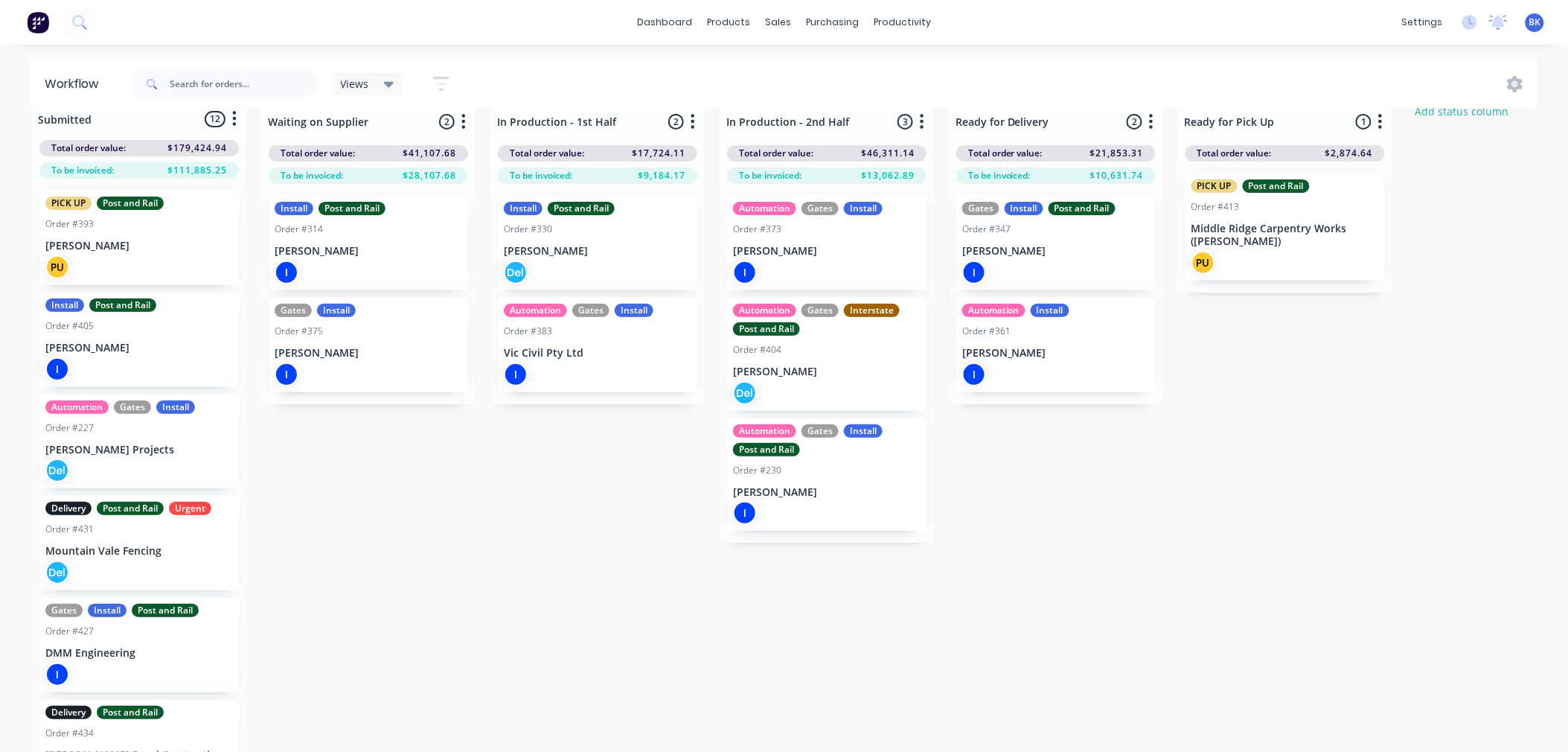
click at [1378, 114] on icon "button" at bounding box center [1380, 121] width 5 height 19
click at [1298, 190] on button "Summaries" at bounding box center [1314, 202] width 149 height 24
click at [1443, 202] on label at bounding box center [1443, 202] width 0 height 0
click at [1419, 202] on input "checkbox" at bounding box center [1413, 209] width 12 height 14
checkbox input "false"
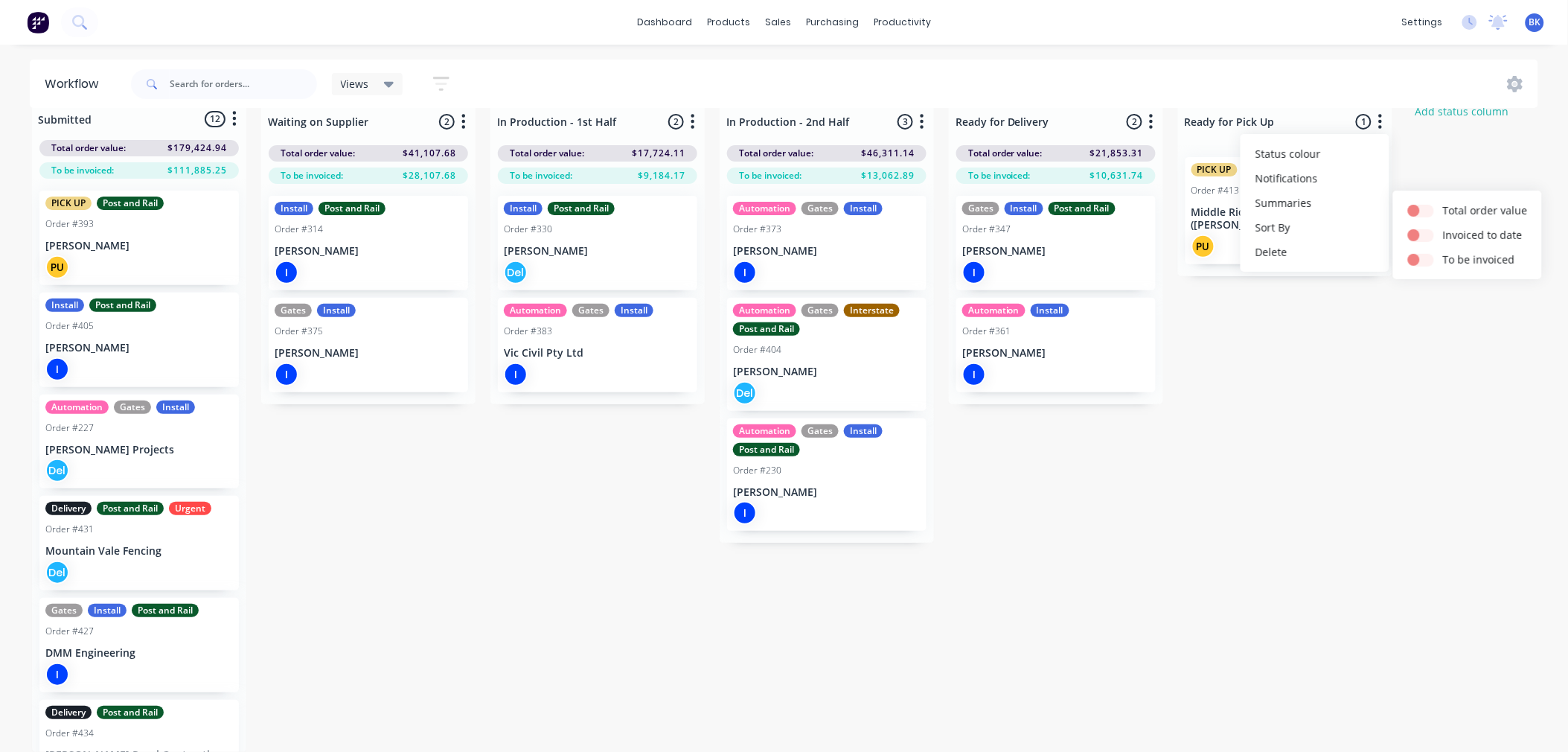
click at [1434, 143] on div "Submitted 12 Status colour #273444 hex #273444 Save Cancel Summaries Total orde…" at bounding box center [906, 427] width 1834 height 651
click at [378, 447] on div "Submitted 12 Status colour #273444 hex #273444 Save Cancel Summaries Total orde…" at bounding box center [906, 427] width 1834 height 651
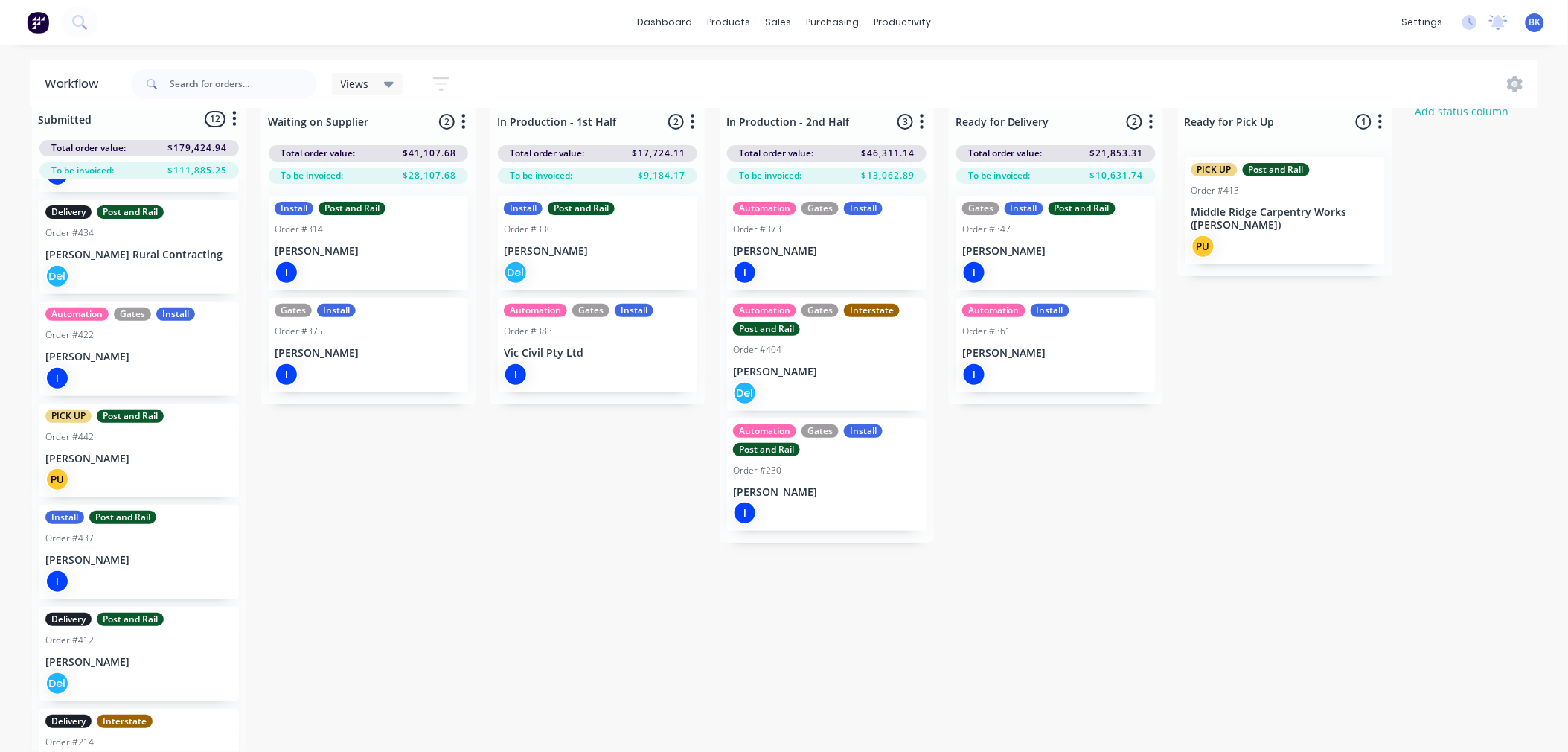
click at [153, 265] on div "Del" at bounding box center [139, 276] width 188 height 24
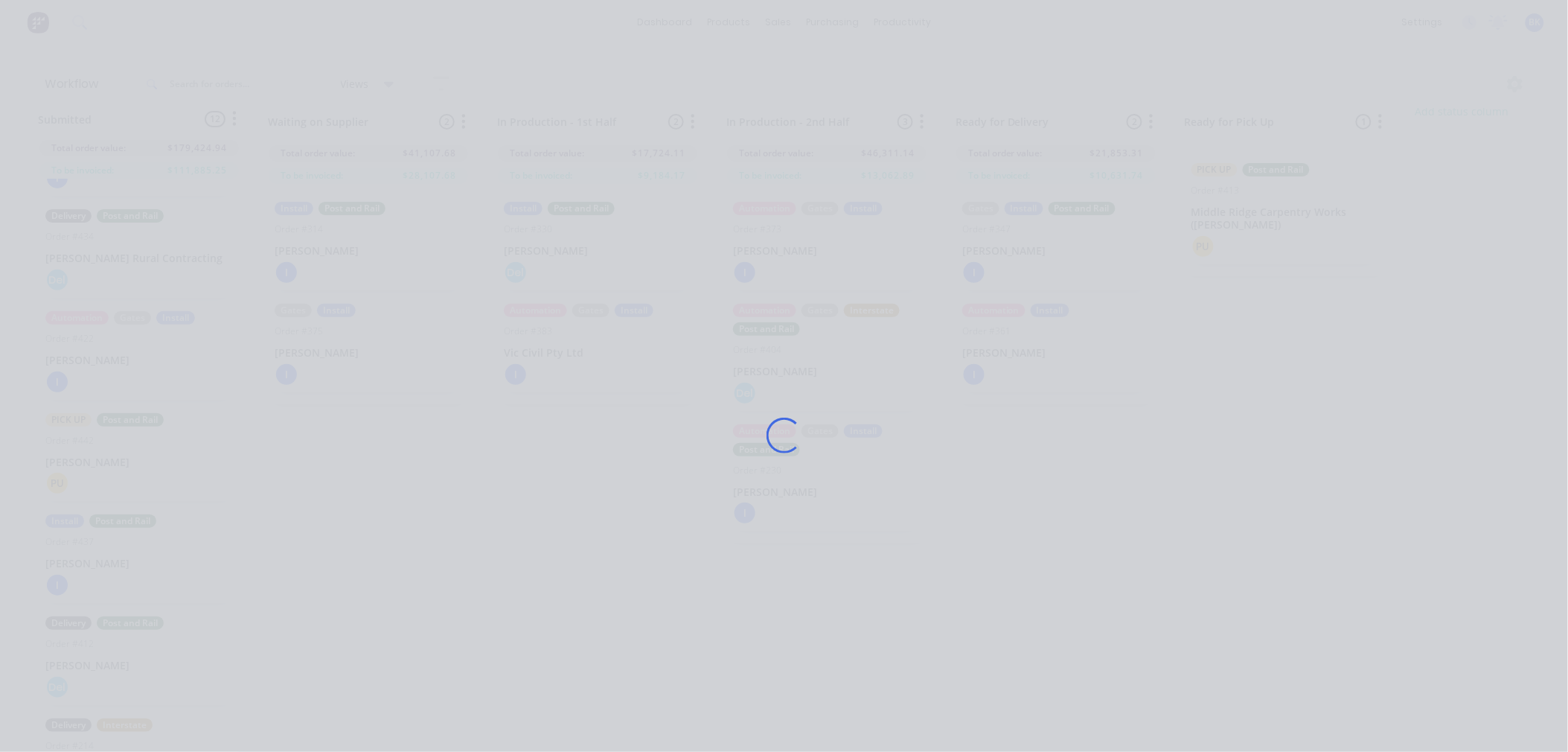
scroll to position [496, 0]
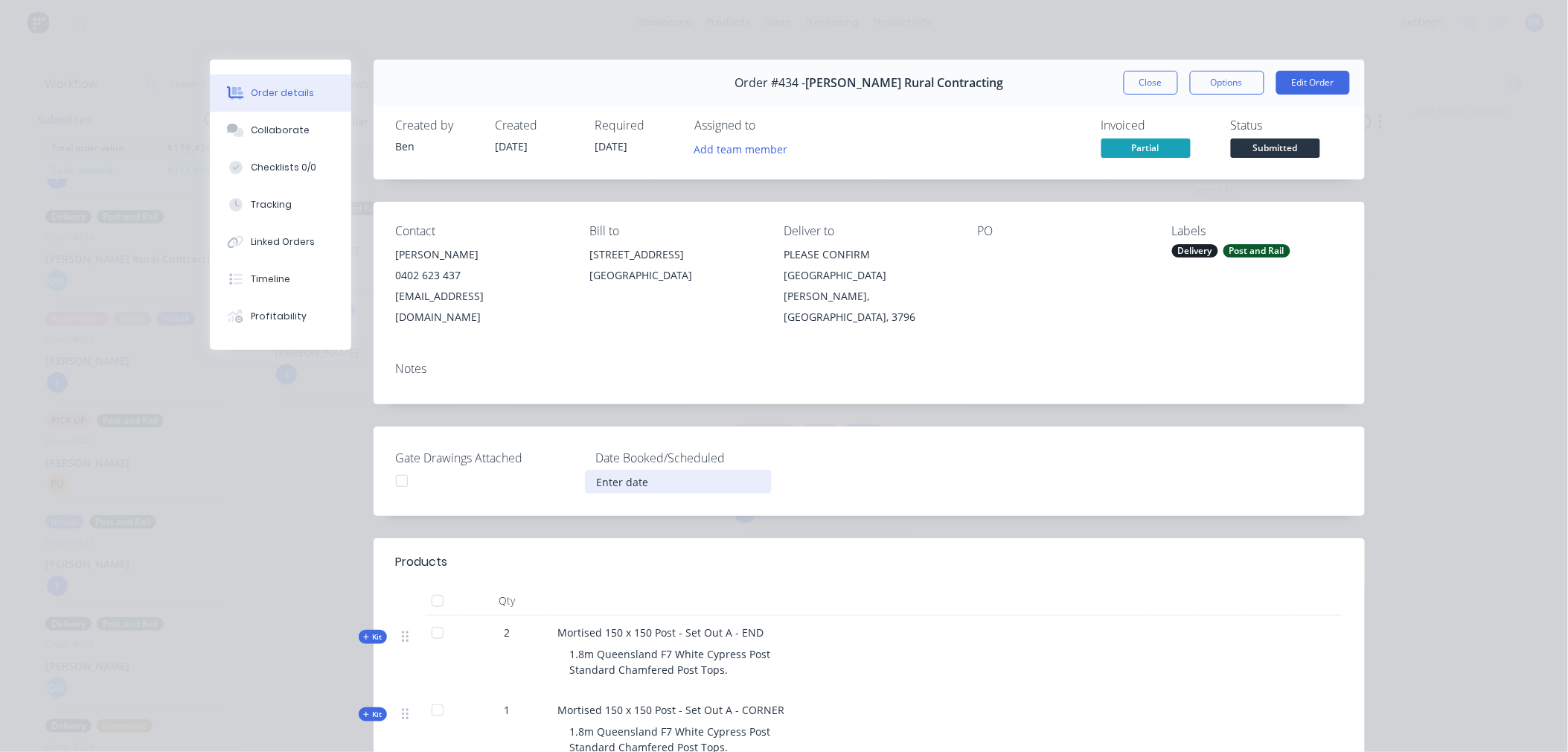
click at [611, 470] on input at bounding box center [678, 481] width 186 height 23
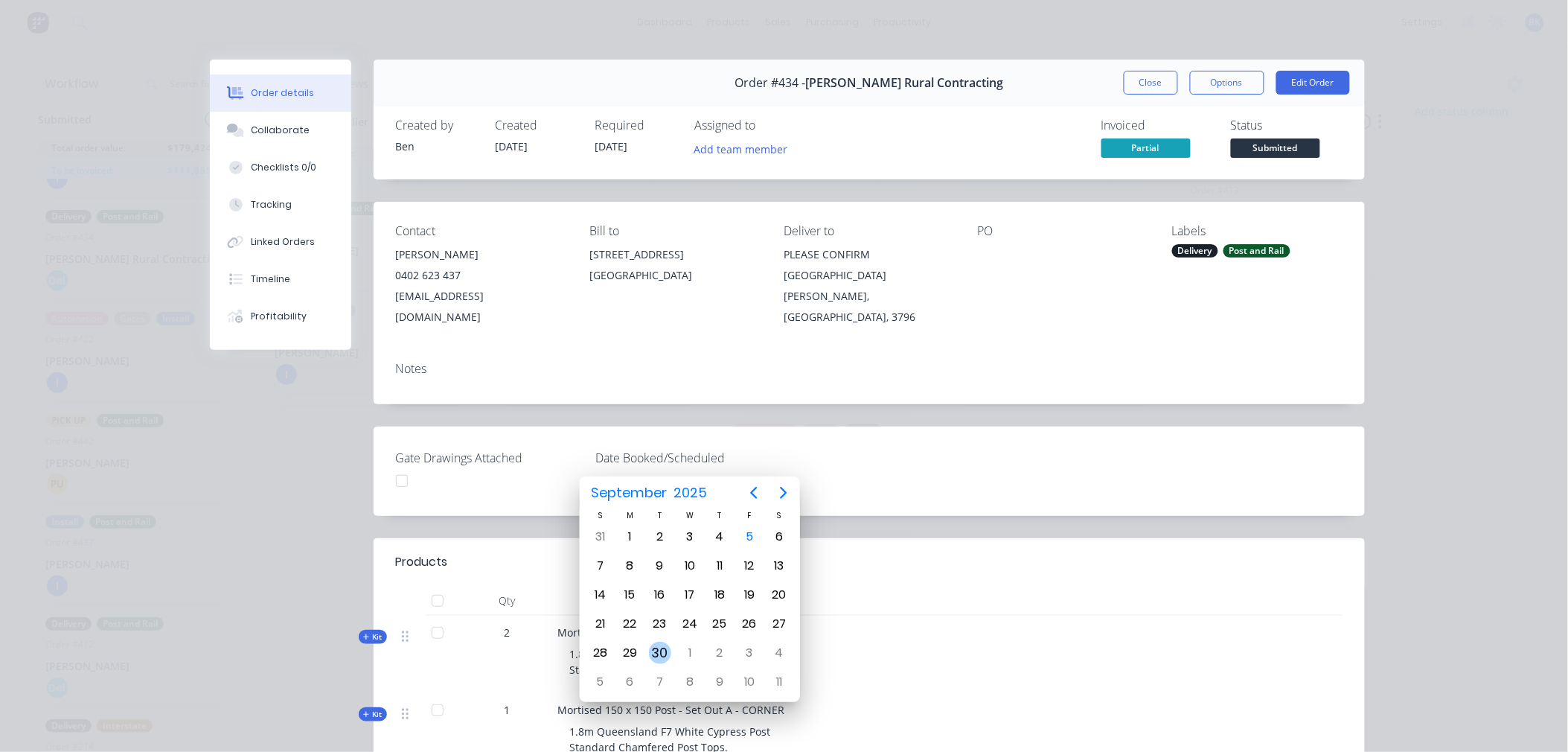
click at [656, 644] on div "30" at bounding box center [659, 652] width 23 height 23
type input "[DATE]"
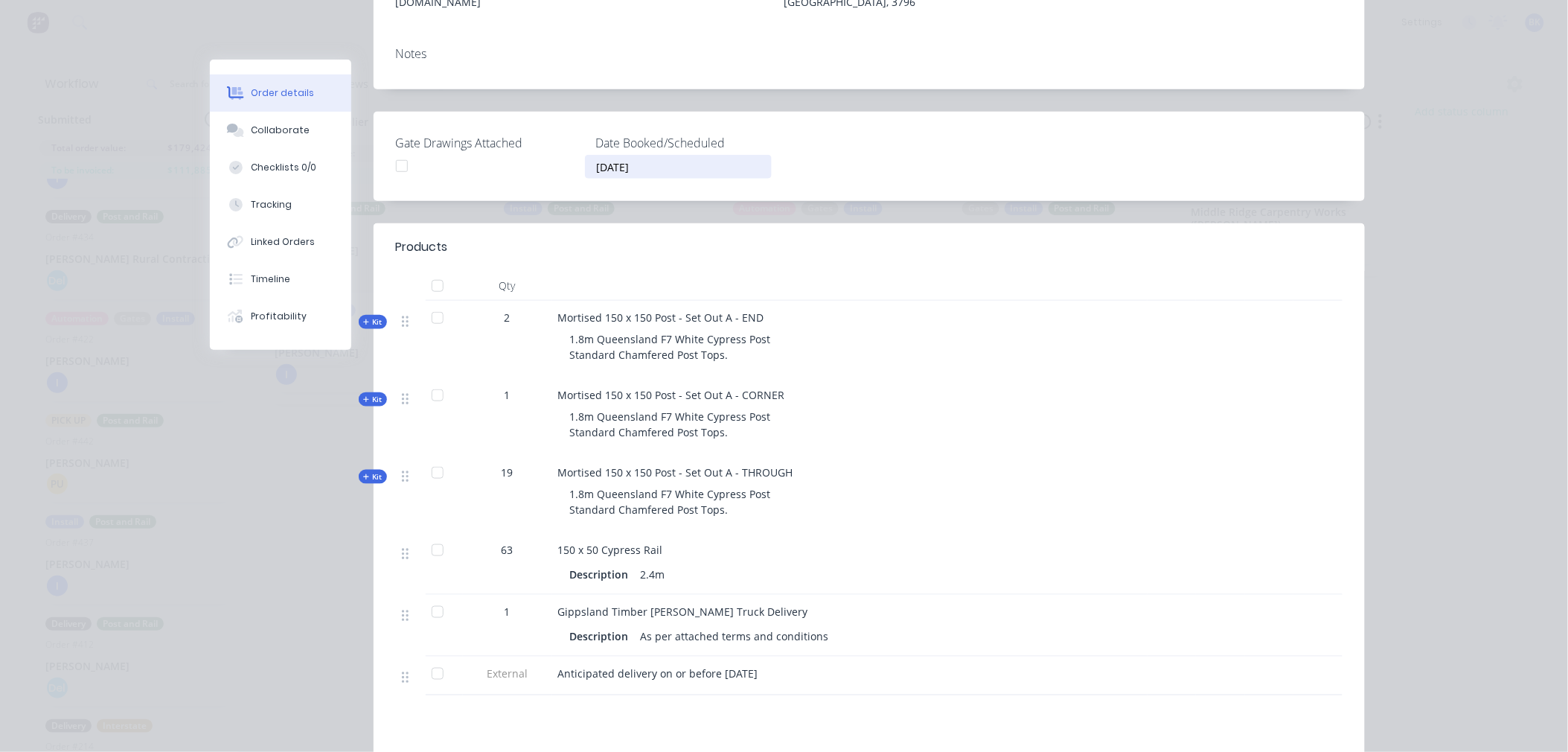
scroll to position [330, 0]
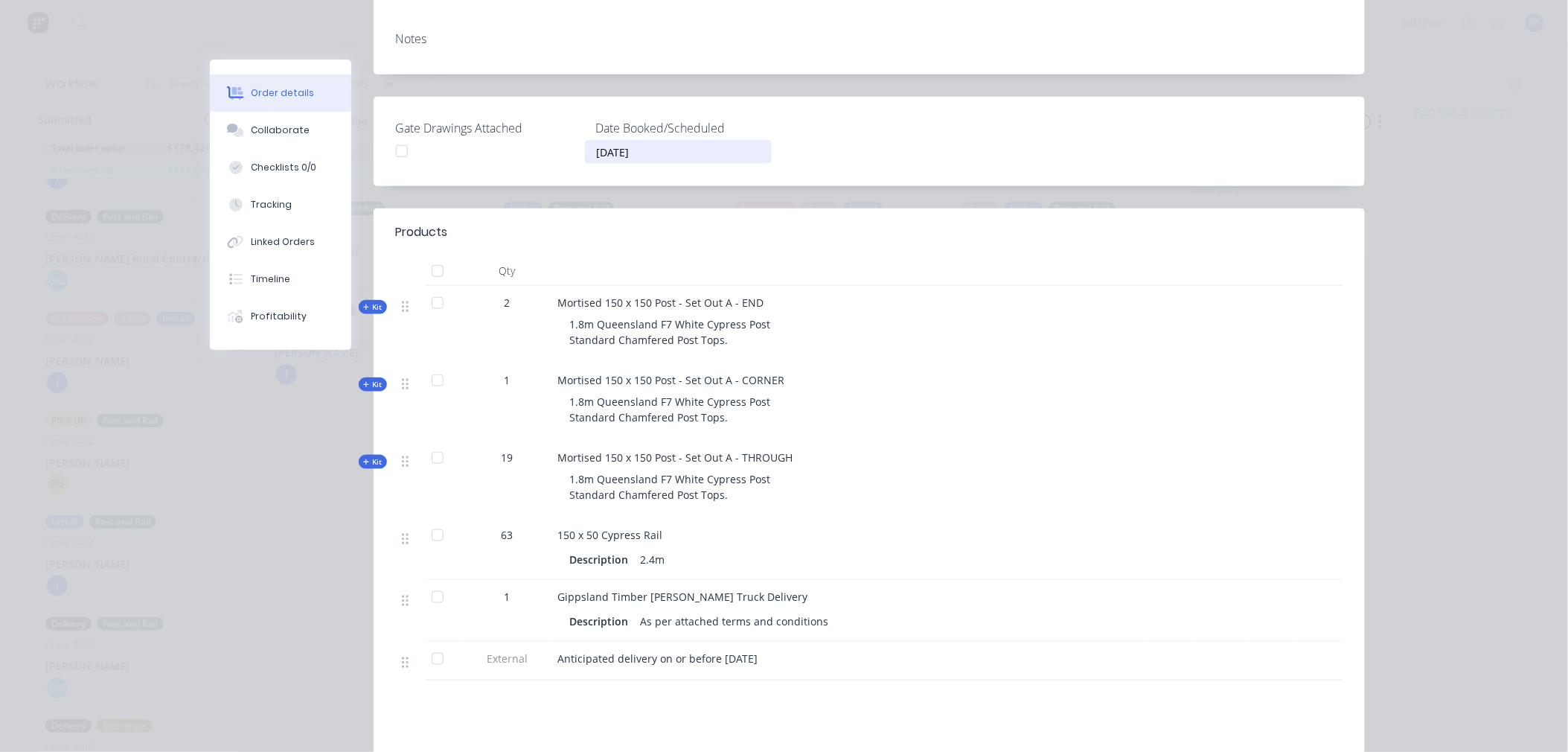
click at [535, 673] on div "Products Qty Kit 2 Mortised 150 x 150 Post - Set Out A - END 1.8m Queensland F7…" at bounding box center [869, 565] width 991 height 715
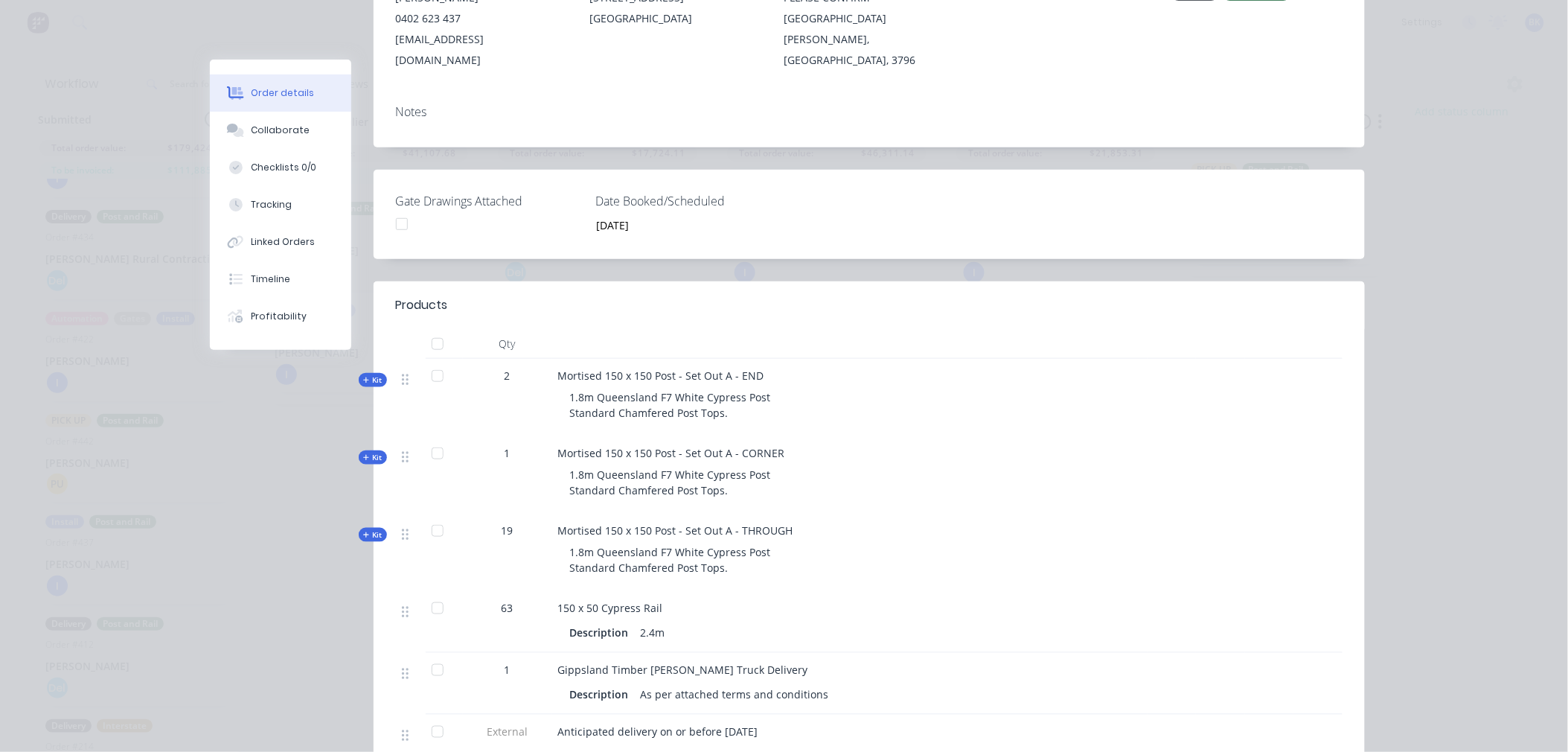
scroll to position [0, 0]
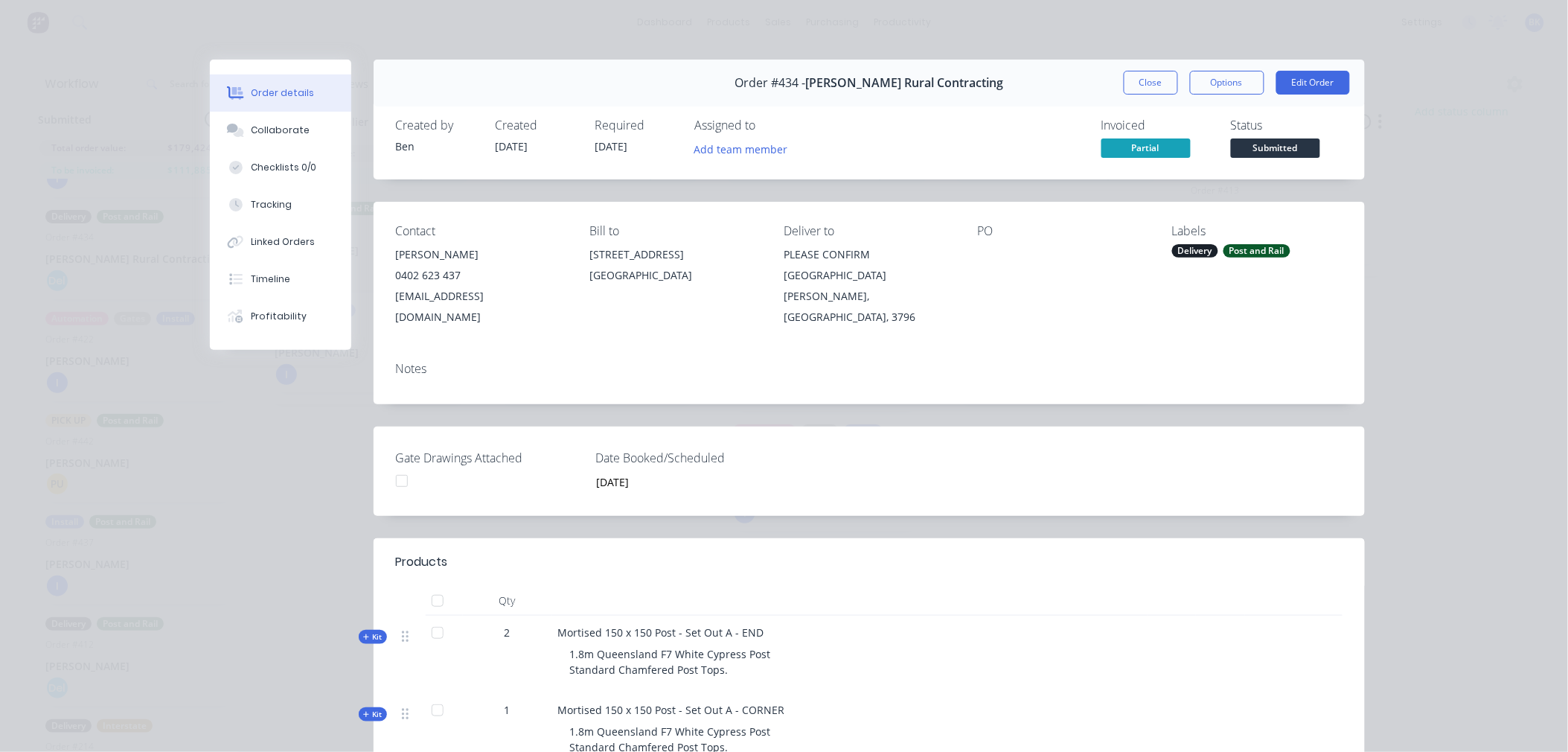
click at [640, 538] on header "Products" at bounding box center [869, 562] width 991 height 48
click at [641, 477] on div "Gate Drawings Attached Date Booked/Scheduled [DATE]" at bounding box center [869, 471] width 991 height 90
click at [440, 477] on div "Gate Drawings Attached Date Booked/Scheduled [DATE]" at bounding box center [869, 471] width 991 height 90
click at [1151, 82] on button "Close" at bounding box center [1150, 82] width 54 height 24
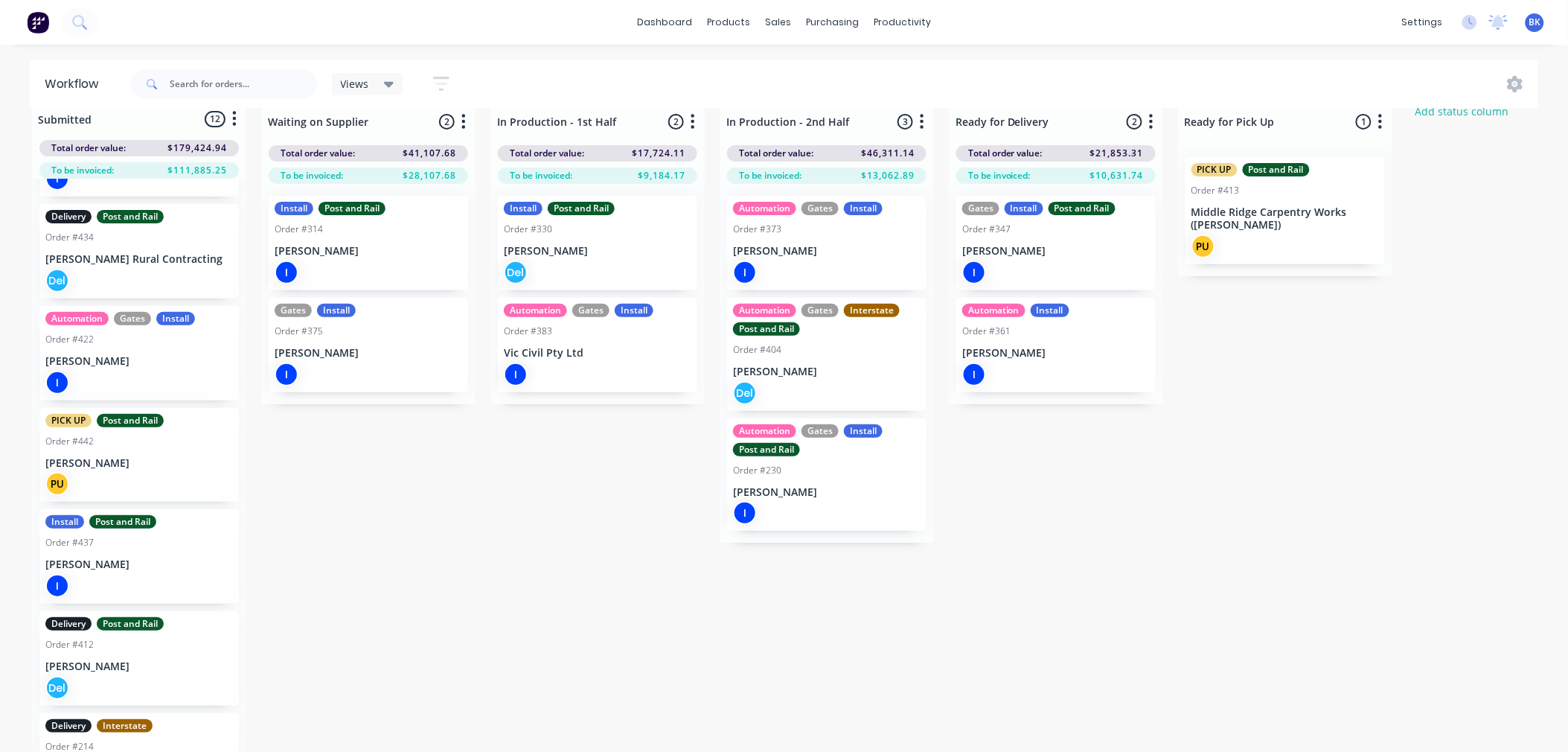
click at [504, 415] on div "Submitted 12 Status colour #273444 hex #273444 Save Cancel Summaries Total orde…" at bounding box center [906, 427] width 1834 height 651
